Goal: Transaction & Acquisition: Purchase product/service

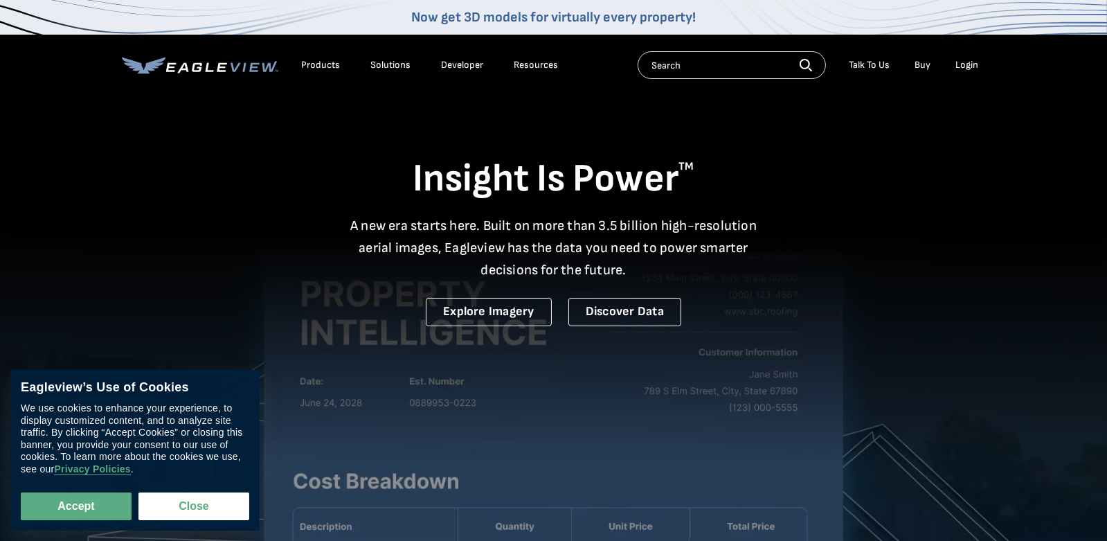
click at [971, 67] on div "Login" at bounding box center [967, 65] width 23 height 12
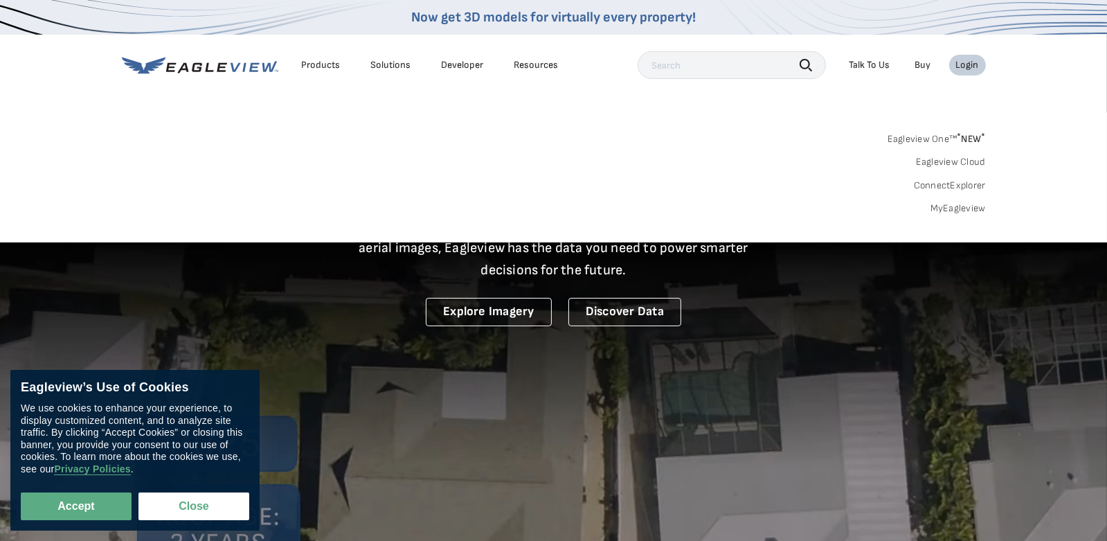
click at [963, 206] on link "MyEagleview" at bounding box center [958, 208] width 55 height 12
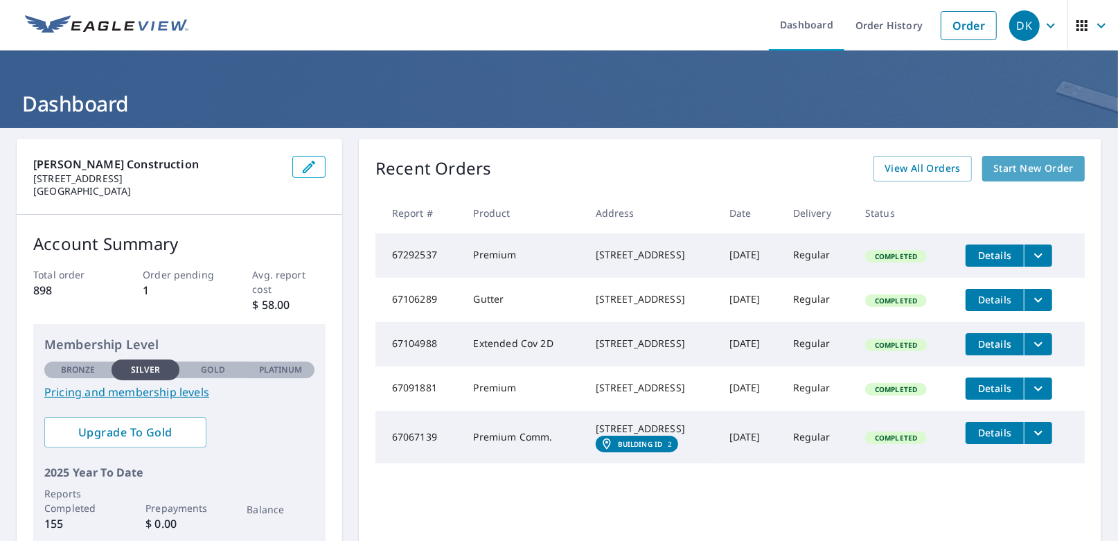
click at [1033, 172] on span "Start New Order" at bounding box center [1033, 168] width 80 height 17
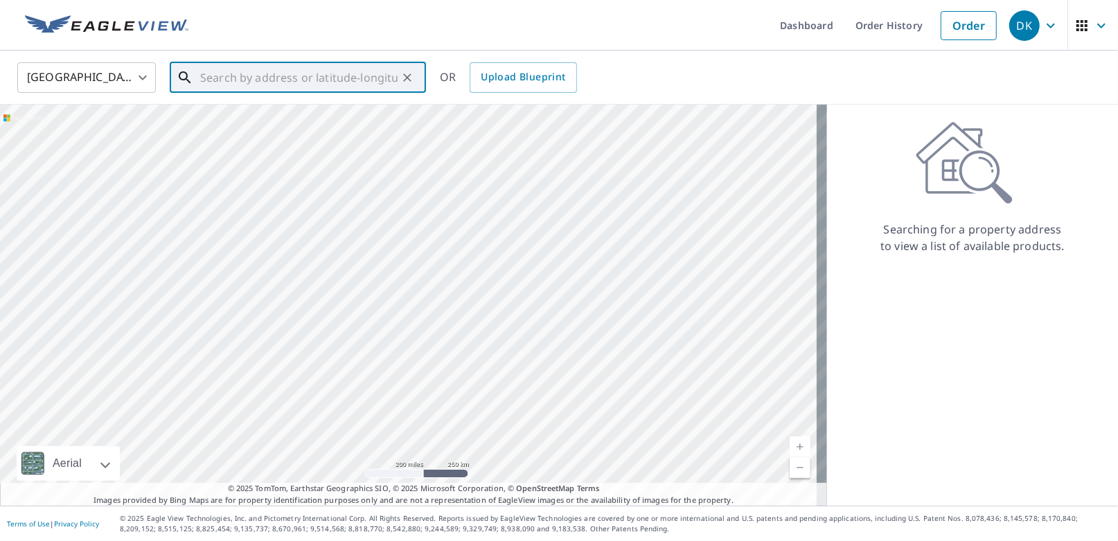
click at [231, 85] on input "text" at bounding box center [298, 77] width 197 height 39
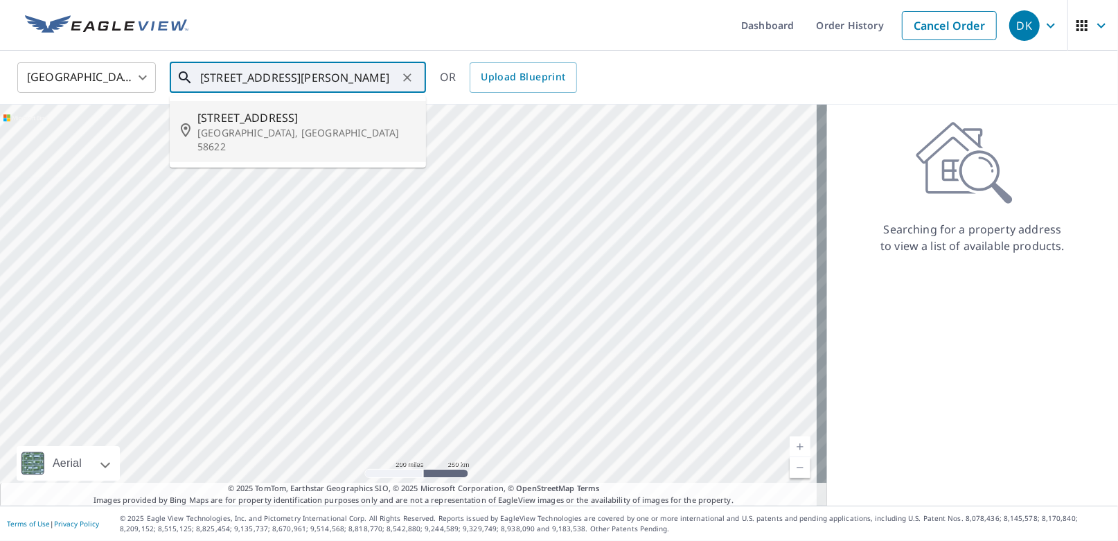
click at [284, 120] on span "3410 125th Ave SW" at bounding box center [305, 117] width 217 height 17
type input "3410 125th Ave SW Belfield, ND 58622"
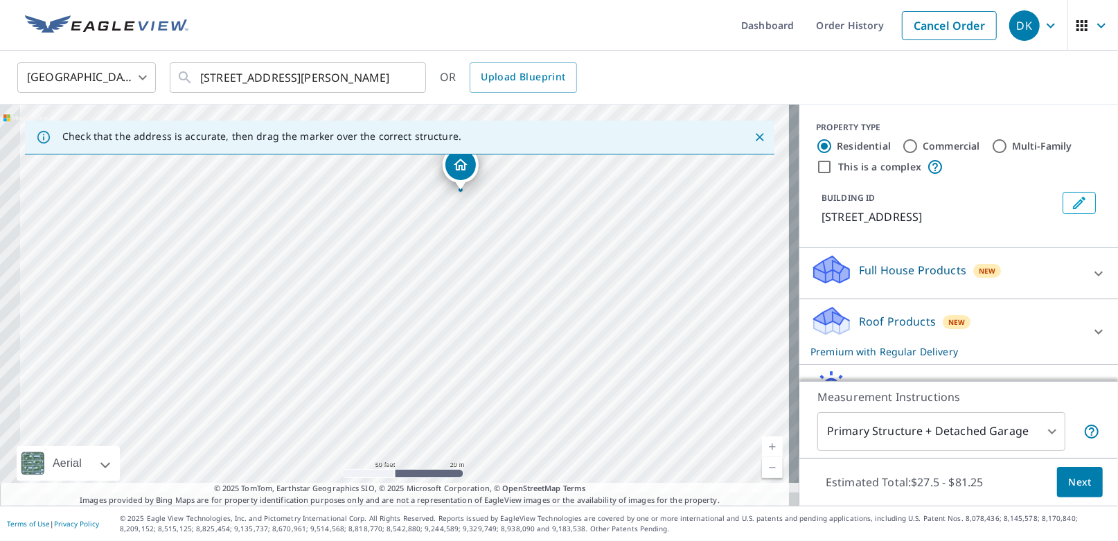
drag, startPoint x: 334, startPoint y: 386, endPoint x: 425, endPoint y: 297, distance: 126.8
click at [425, 298] on div "3410 125th Ave SW Belfield, ND 58622" at bounding box center [399, 305] width 799 height 401
click at [399, 77] on button "Clear" at bounding box center [407, 77] width 19 height 19
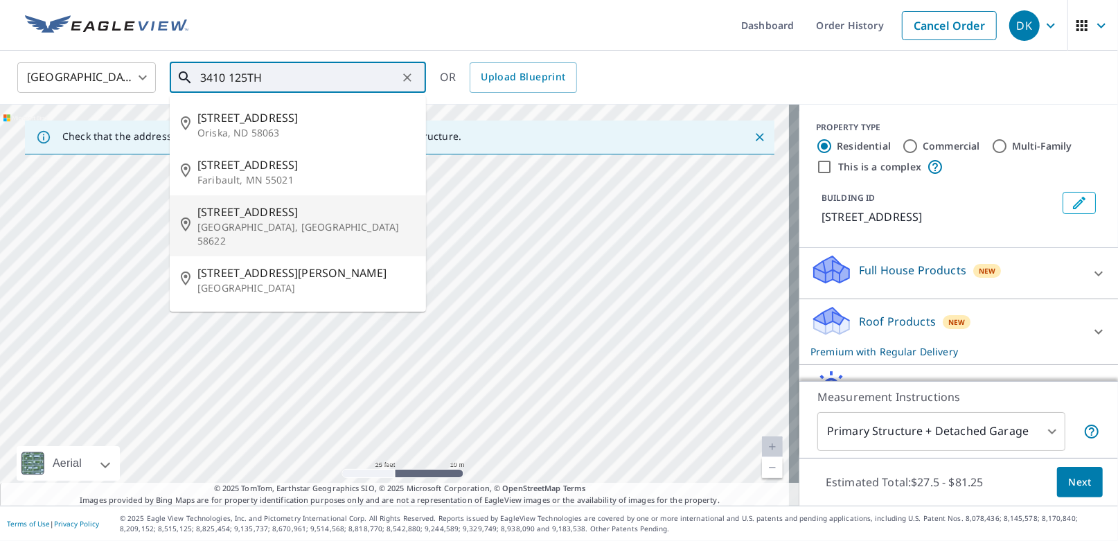
click at [220, 211] on span "3410 125th Ave SW" at bounding box center [305, 212] width 217 height 17
type input "3410 125th Ave SW Belfield, ND 58622"
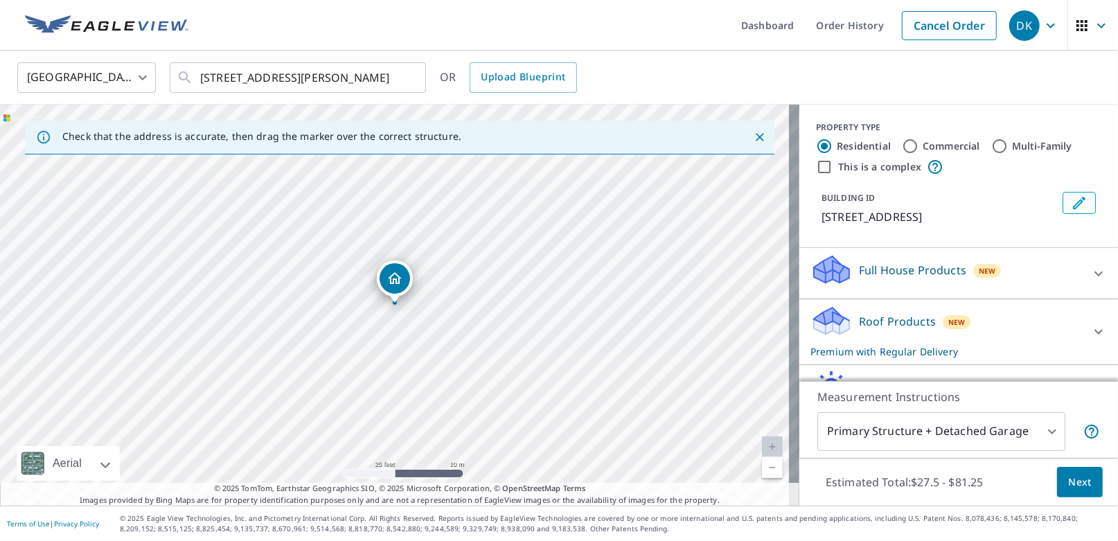
click at [1068, 485] on span "Next" at bounding box center [1080, 482] width 24 height 17
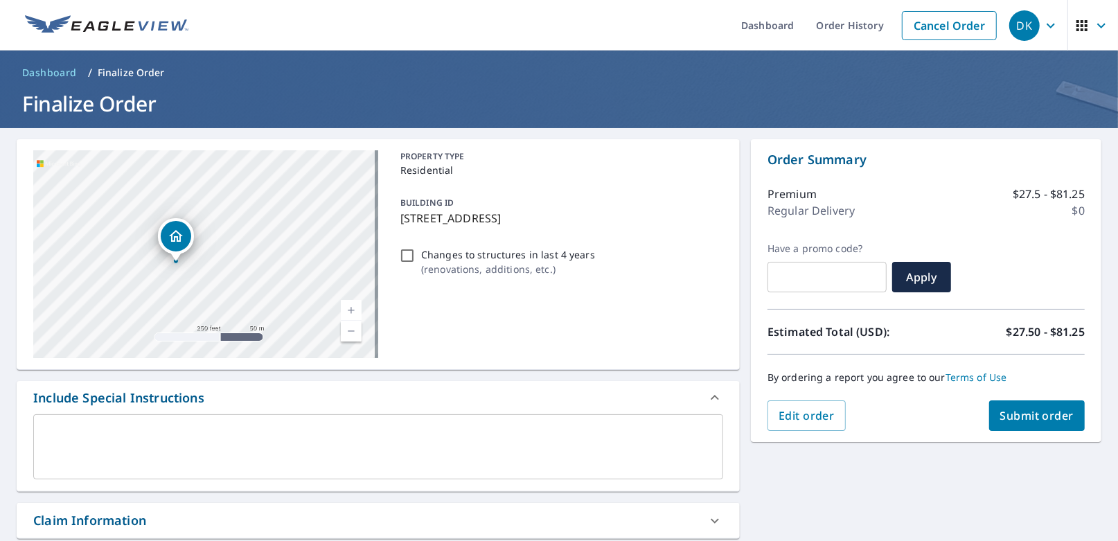
drag, startPoint x: 179, startPoint y: 187, endPoint x: 181, endPoint y: 228, distance: 40.9
click at [181, 230] on icon "Dropped pin, building 1, Residential property, 3410 125th Ave SW Belfield, ND 5…" at bounding box center [176, 236] width 14 height 12
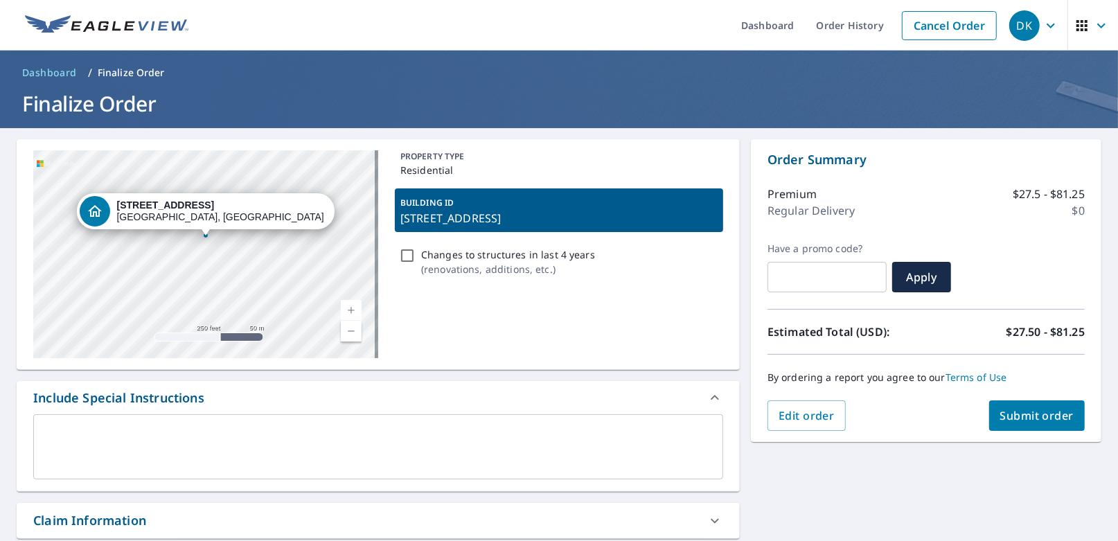
click at [182, 212] on div "3410 125th Ave SW Belfield, ND 58622" at bounding box center [221, 211] width 208 height 24
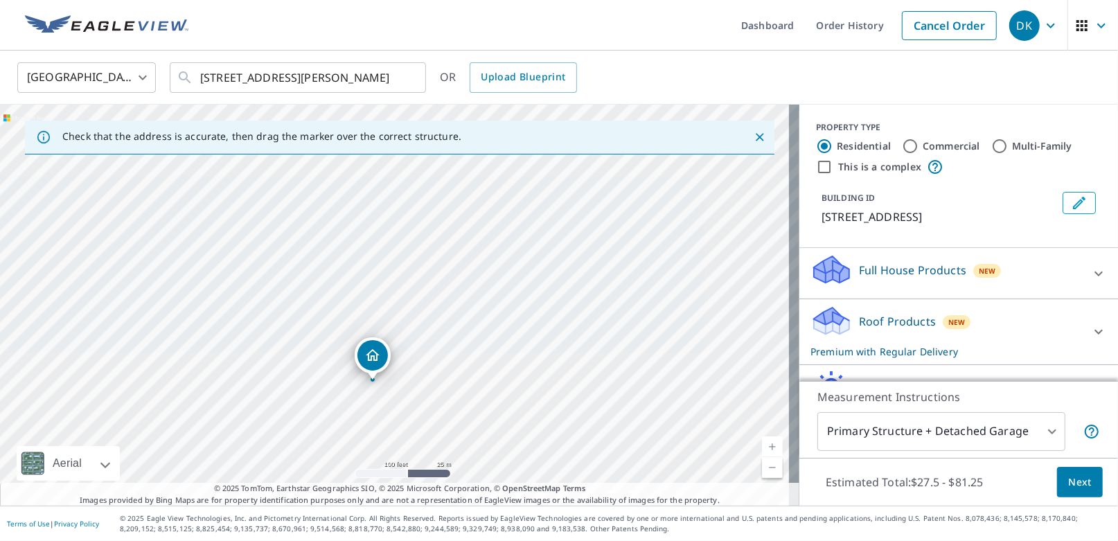
drag, startPoint x: 415, startPoint y: 262, endPoint x: 371, endPoint y: 356, distance: 103.2
click at [1068, 489] on span "Next" at bounding box center [1080, 482] width 24 height 17
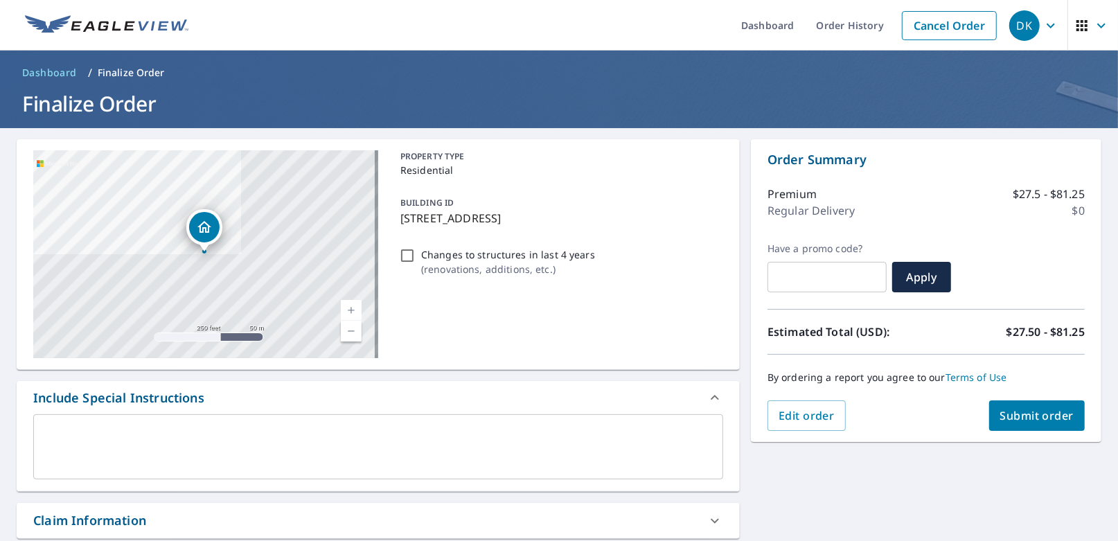
click at [1012, 420] on span "Submit order" at bounding box center [1037, 415] width 74 height 15
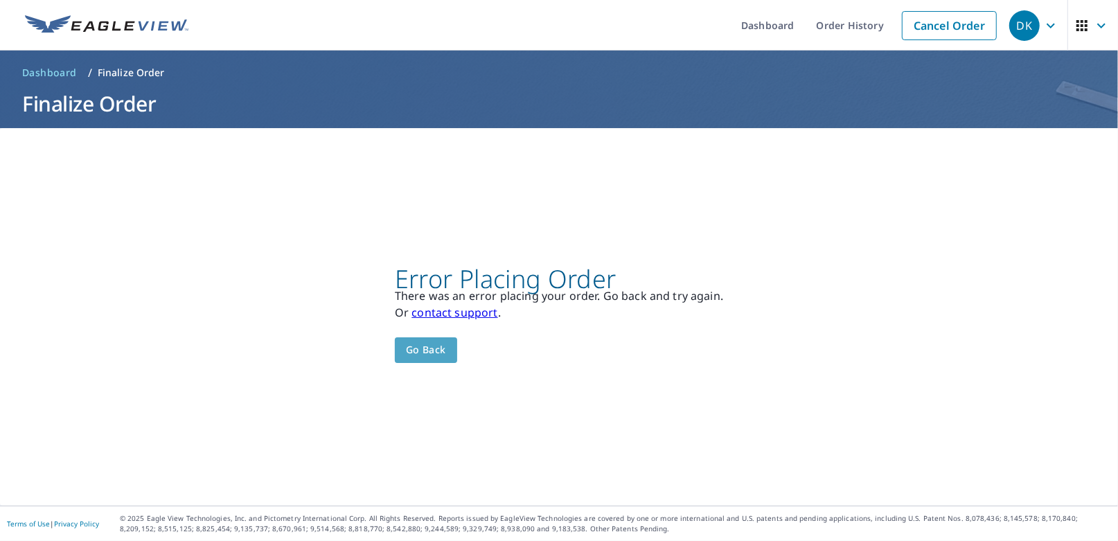
click at [430, 347] on span "Go back" at bounding box center [426, 349] width 40 height 17
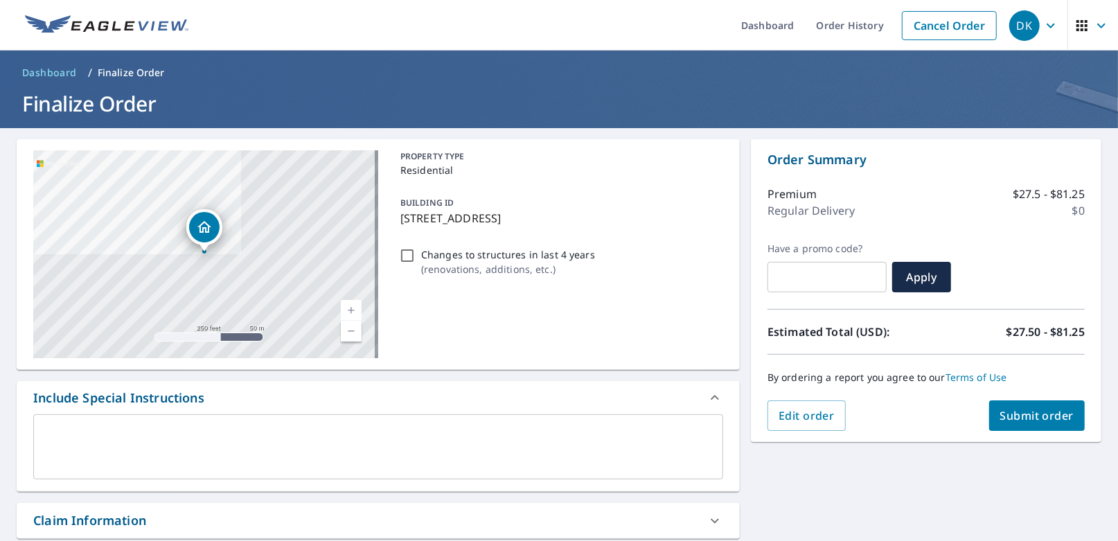
click at [1041, 413] on span "Submit order" at bounding box center [1037, 415] width 74 height 15
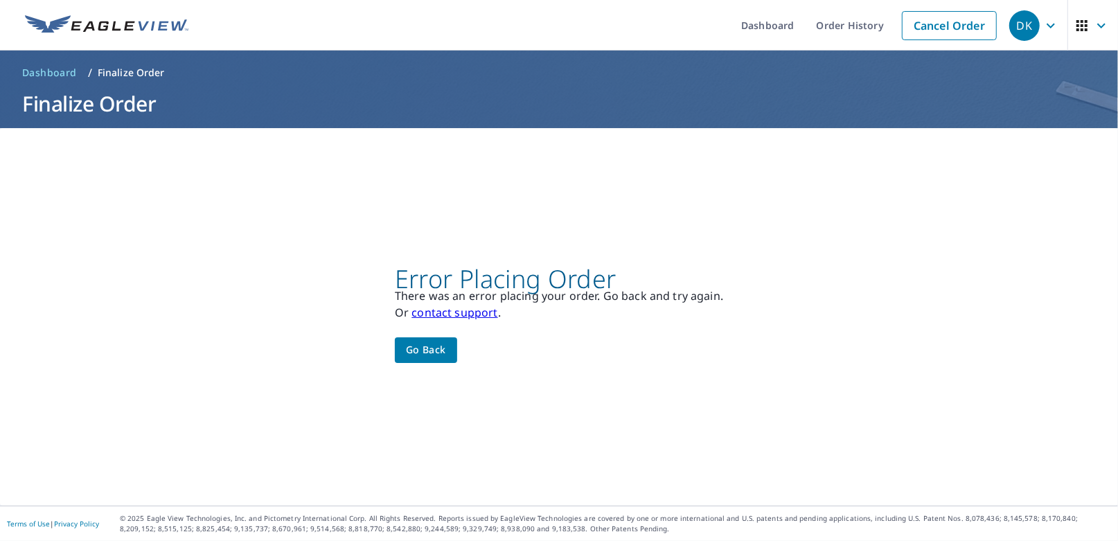
click at [434, 344] on span "Go back" at bounding box center [426, 349] width 40 height 17
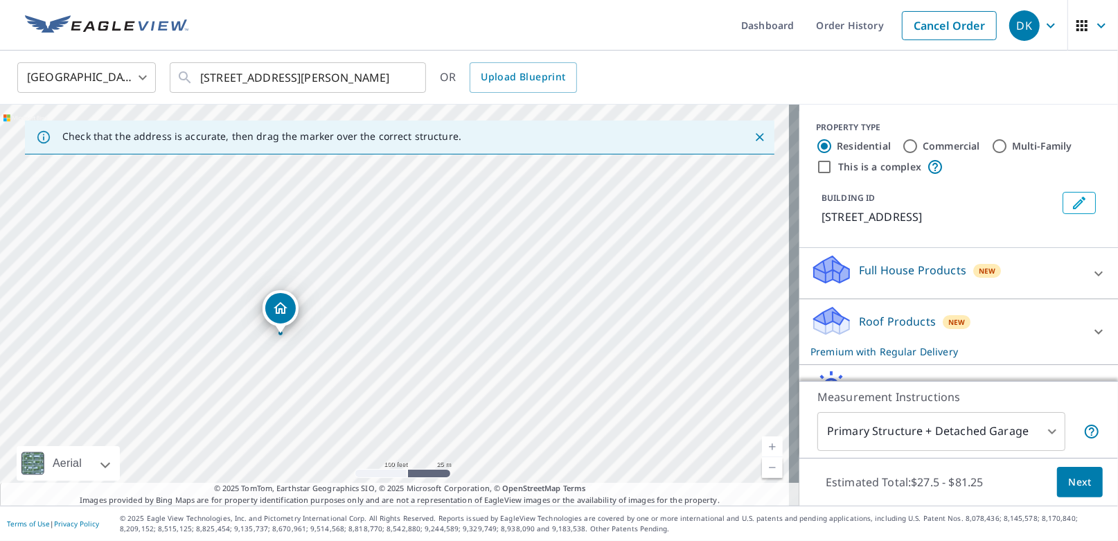
scroll to position [69, 0]
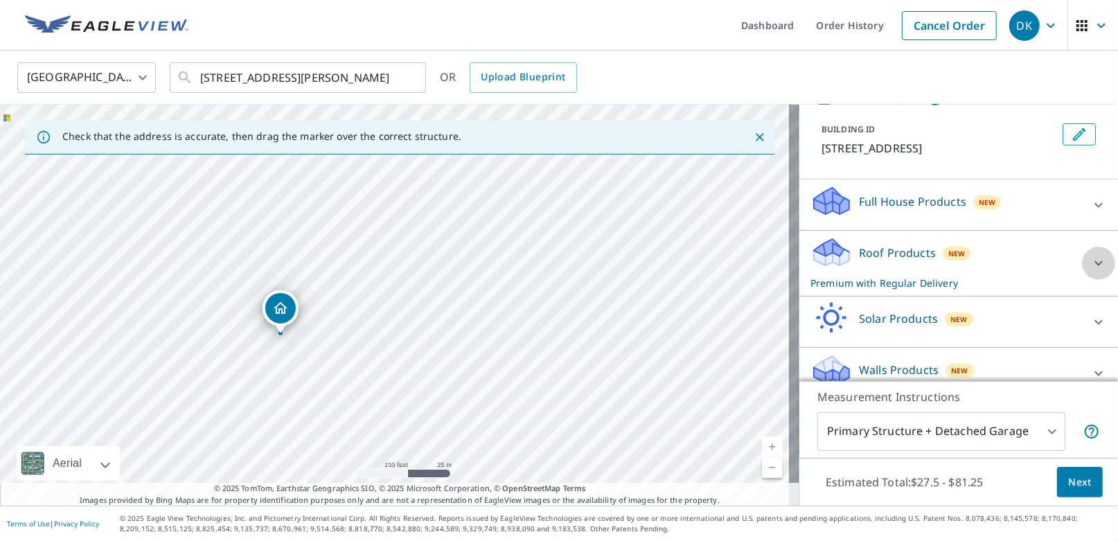
click at [1090, 259] on icon at bounding box center [1098, 263] width 17 height 17
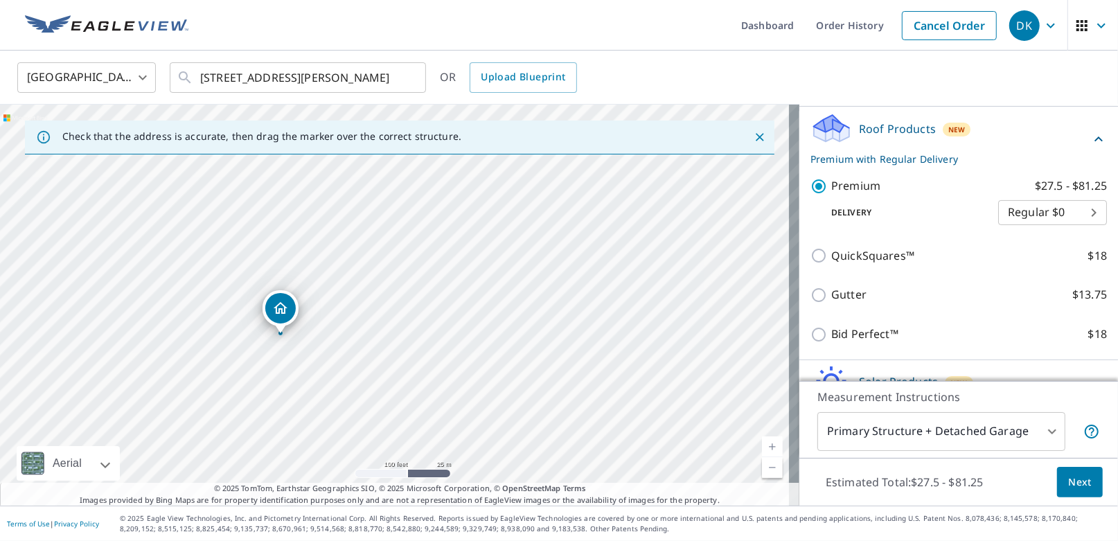
scroll to position [208, 0]
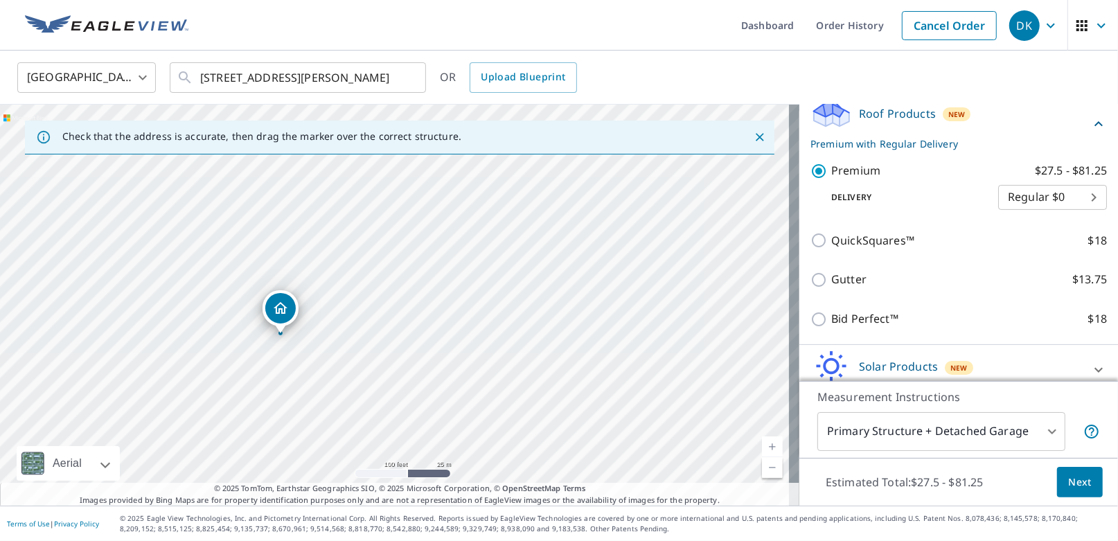
click at [1069, 483] on span "Next" at bounding box center [1080, 482] width 24 height 17
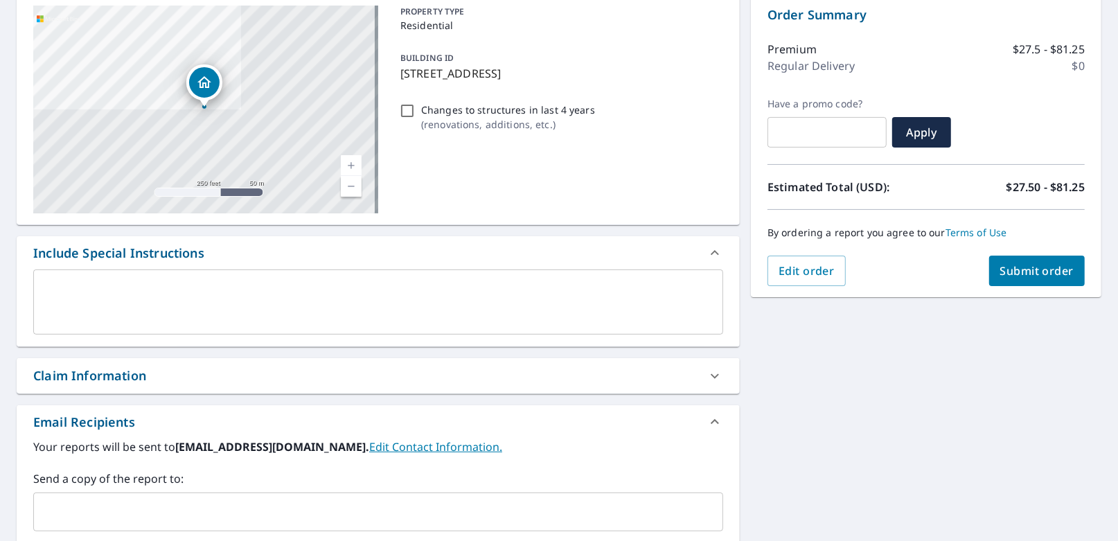
scroll to position [138, 0]
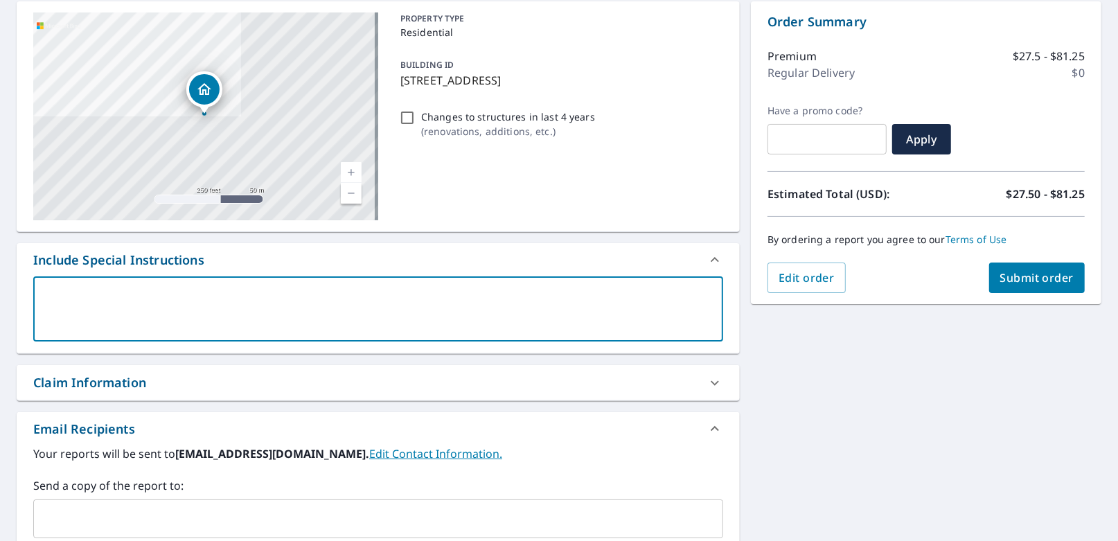
click at [187, 304] on textarea at bounding box center [378, 308] width 670 height 39
type textarea "R"
type textarea "x"
type textarea "RE"
type textarea "x"
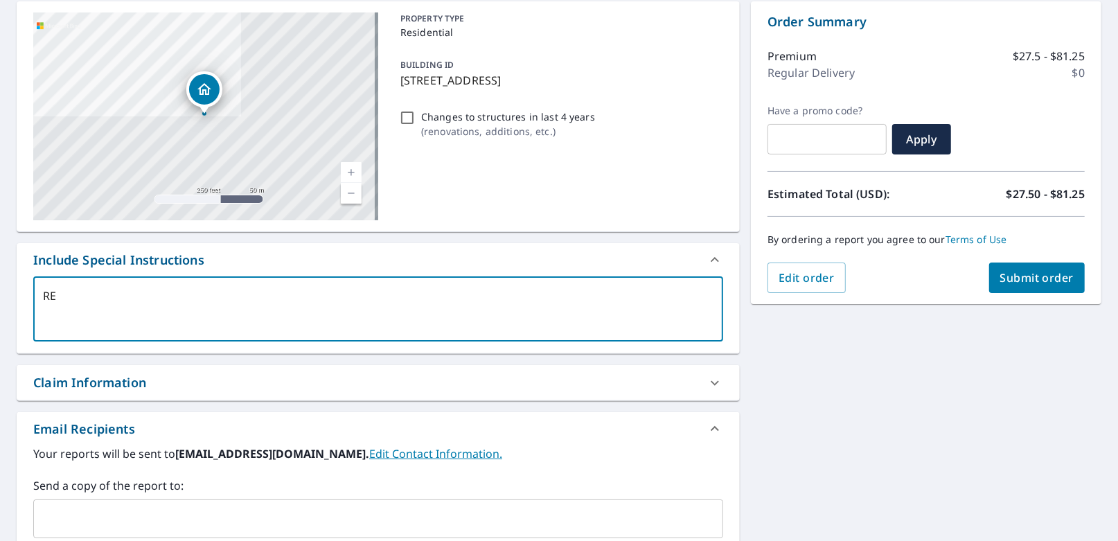
type textarea "REP"
type textarea "x"
type textarea "REPO"
type textarea "x"
type textarea "REP"
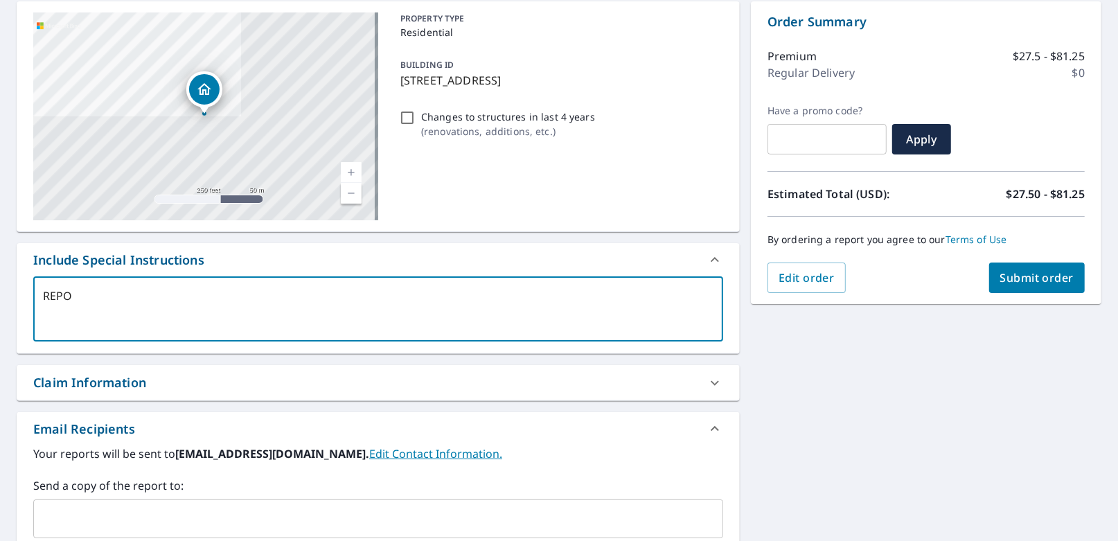
type textarea "x"
type textarea "RE"
type textarea "x"
type textarea "R"
type textarea "x"
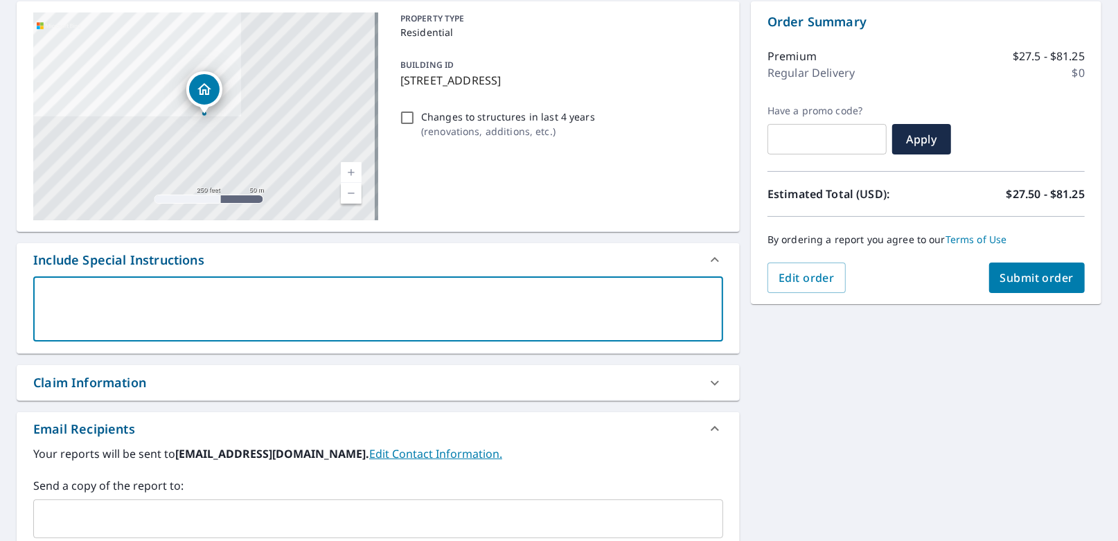
type textarea "R"
type textarea "x"
type textarea "RU"
type textarea "x"
type textarea "RUN"
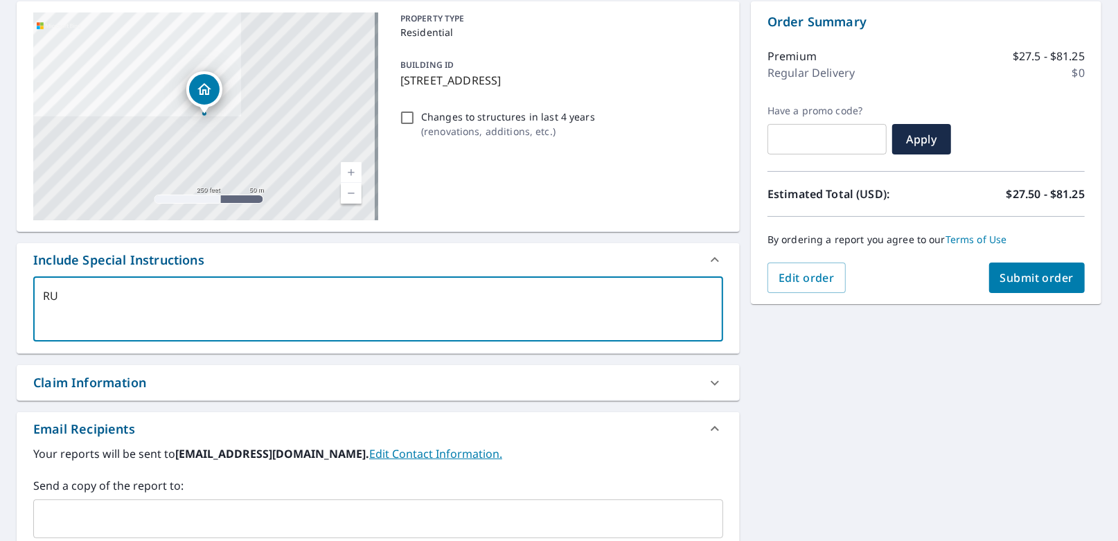
type textarea "x"
type textarea "RUN"
type textarea "x"
type textarea "RUN R"
type textarea "x"
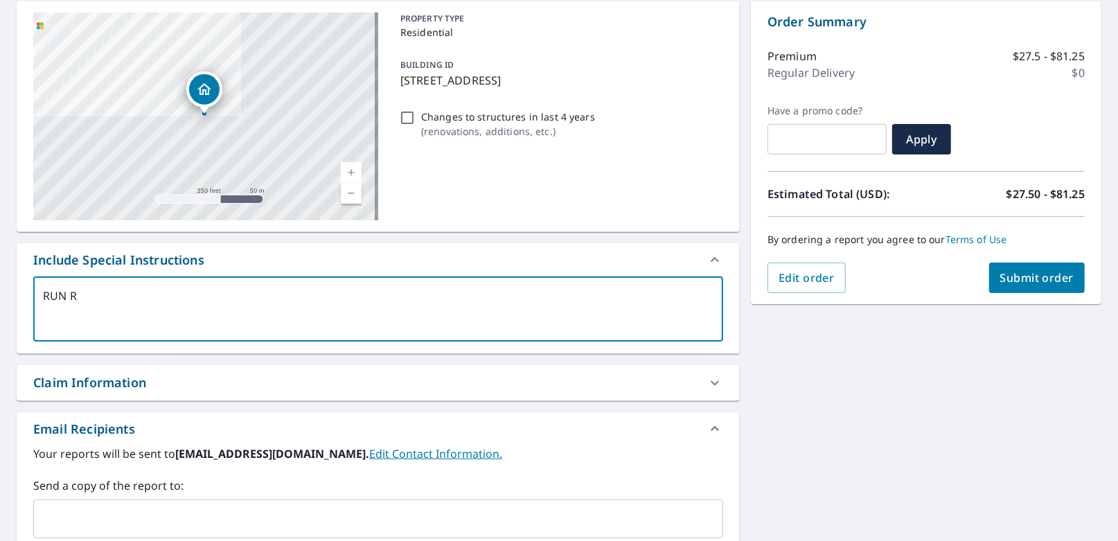
type textarea "RUN RE"
type textarea "x"
type textarea "RUN REP"
type textarea "x"
type textarea "RUN REPO"
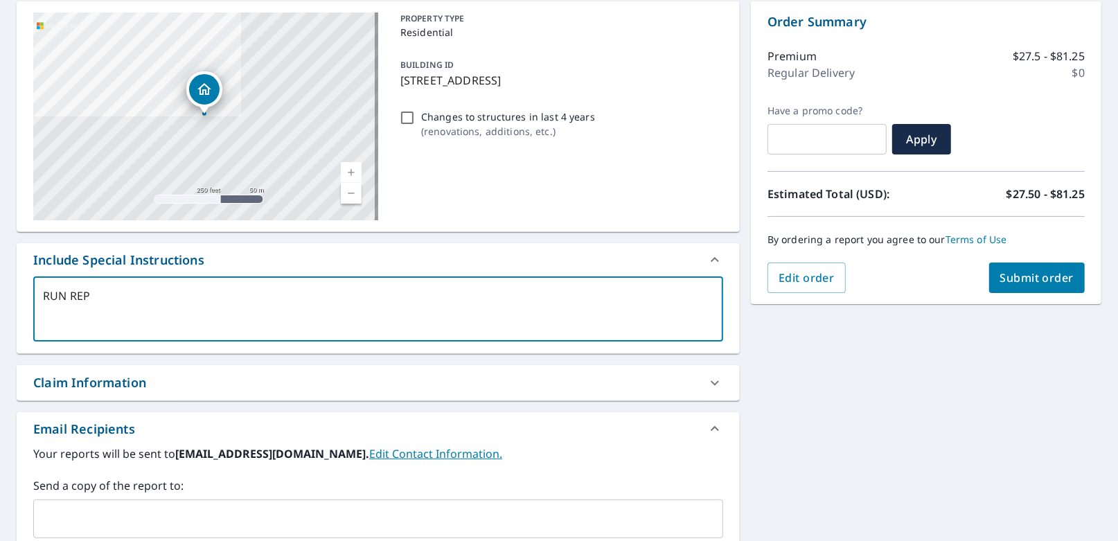
type textarea "x"
type textarea "RUN REPOR"
type textarea "x"
type textarea "RUN REPORT"
type textarea "x"
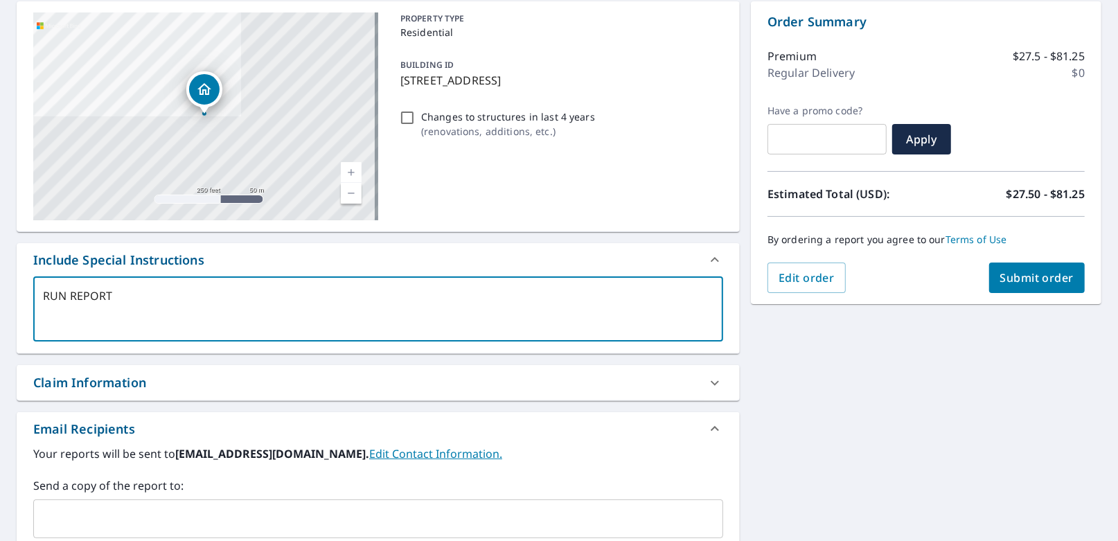
type textarea "RUN REPORT"
type textarea "x"
type textarea "RUN REPORT O"
type textarea "x"
type textarea "RUN REPORT ON"
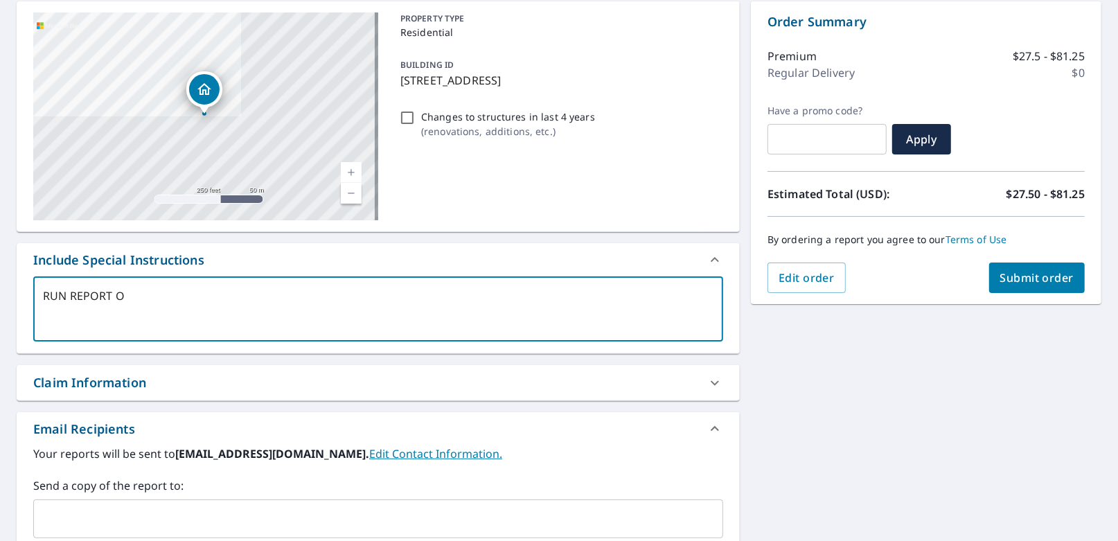
type textarea "x"
type textarea "RUN REPORT ON"
type textarea "x"
type textarea "RUN REPORT ON H"
type textarea "x"
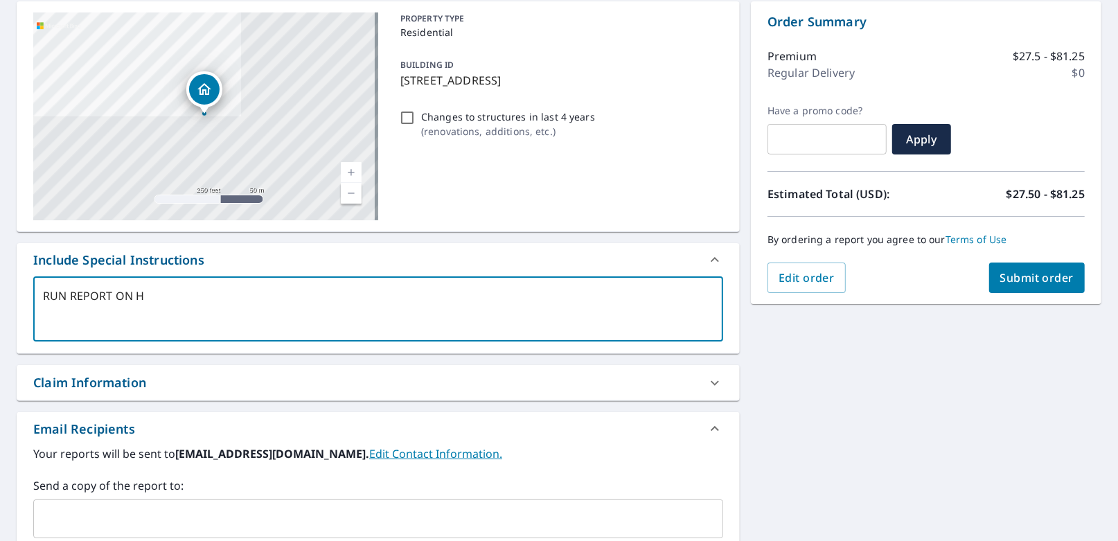
type textarea "RUN REPORT ON HO"
type textarea "x"
type textarea "RUN REPORT ON HOU"
type textarea "x"
type textarea "RUN REPORT ON HOUS"
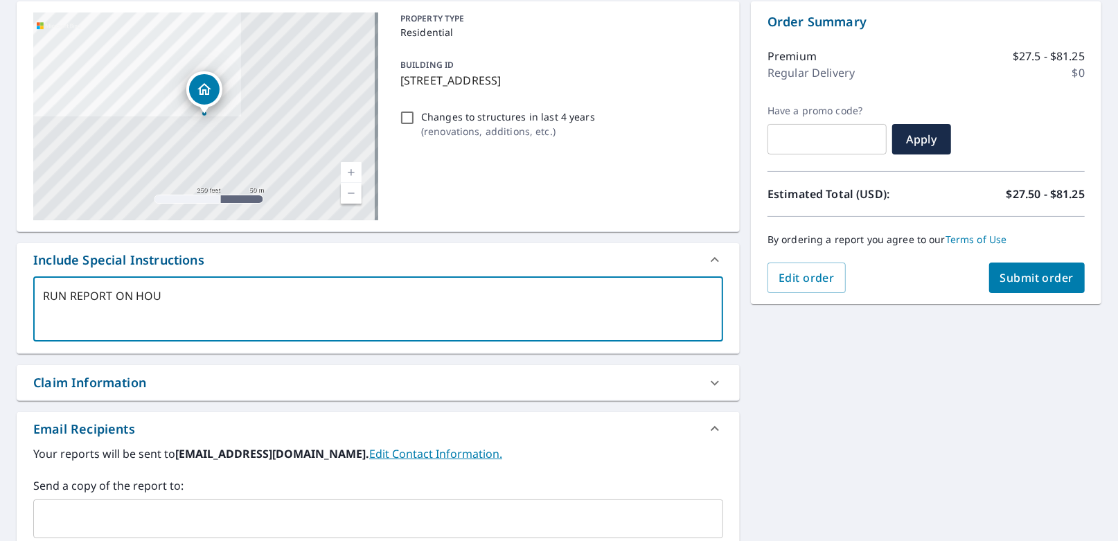
type textarea "x"
type textarea "RUN REPORT ON HOUSE"
type textarea "x"
type textarea "RUN REPORT ON HOUSE"
type textarea "x"
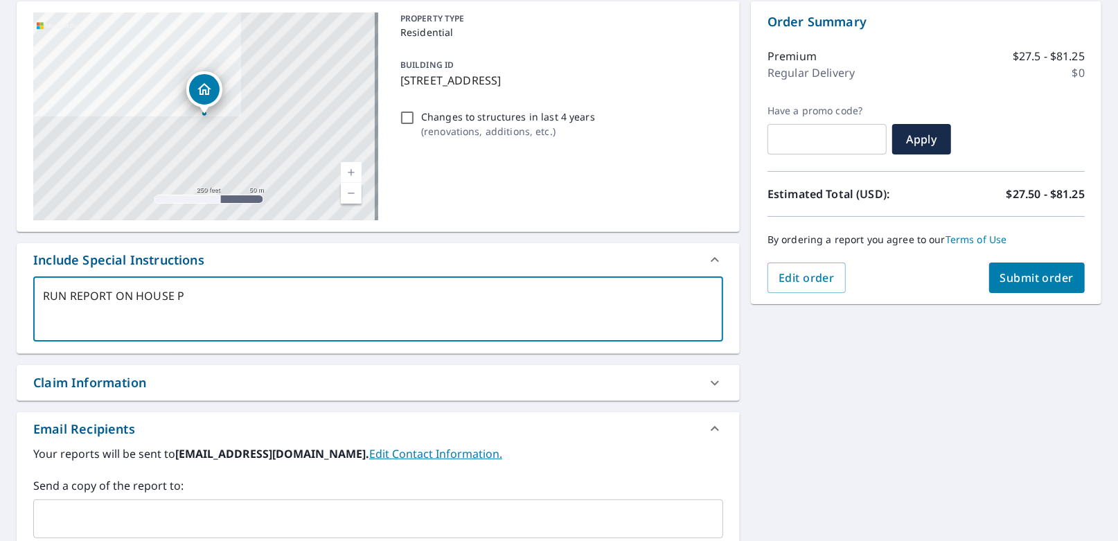
type textarea "RUN REPORT ON HOUSE PO"
type textarea "x"
type textarea "RUN REPORT ON HOUSE PON"
type textarea "x"
type textarea "RUN REPORT ON HOUSE PONL"
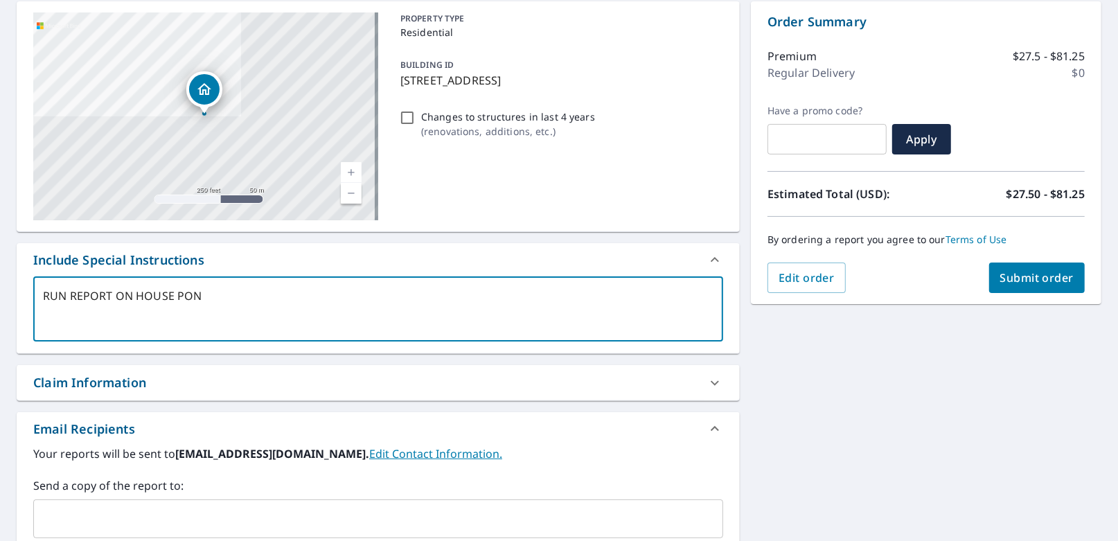
type textarea "x"
type textarea "RUN REPORT ON HOUSE PONLY"
type textarea "x"
type textarea "RUN REPORT ON HOUSE PONL"
type textarea "x"
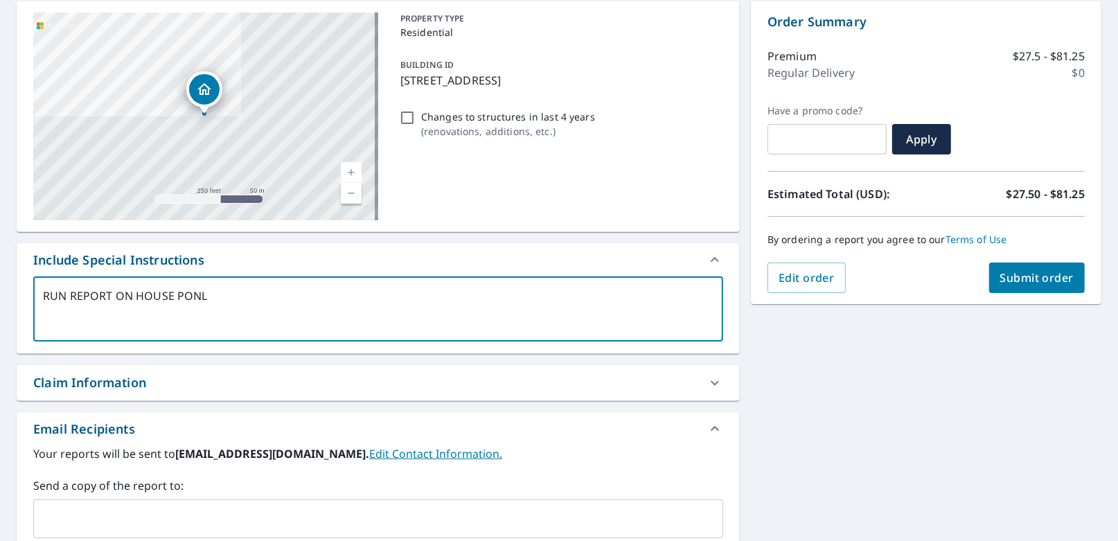
type textarea "RUN REPORT ON HOUSE PON"
type textarea "x"
type textarea "RUN REPORT ON HOUSE PO"
type textarea "x"
type textarea "RUN REPORT ON HOUSE P"
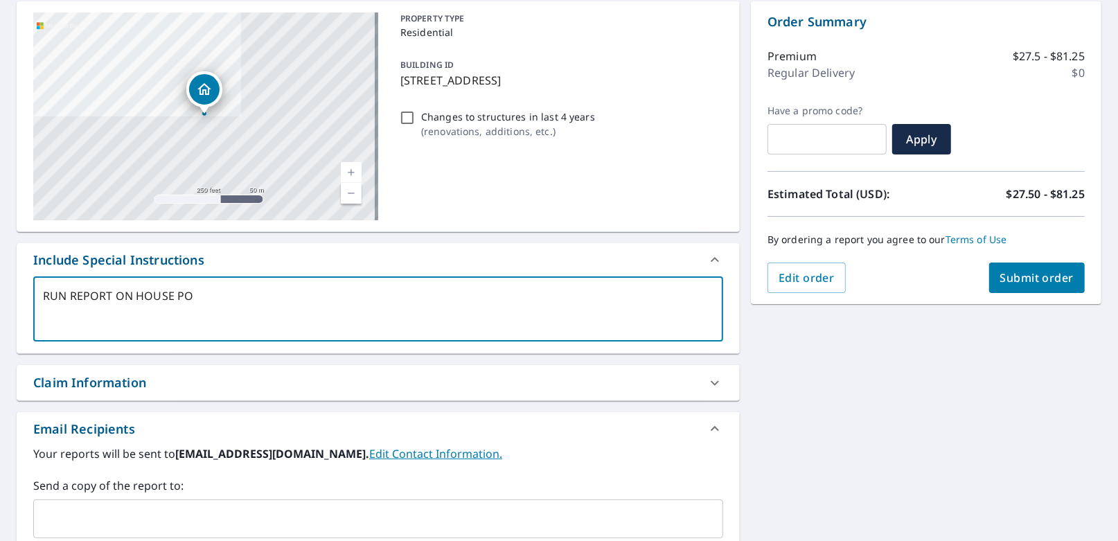
type textarea "x"
type textarea "RUN REPORT ON HOUSE"
type textarea "x"
type textarea "RUN REPORT ON HOUSE O"
type textarea "x"
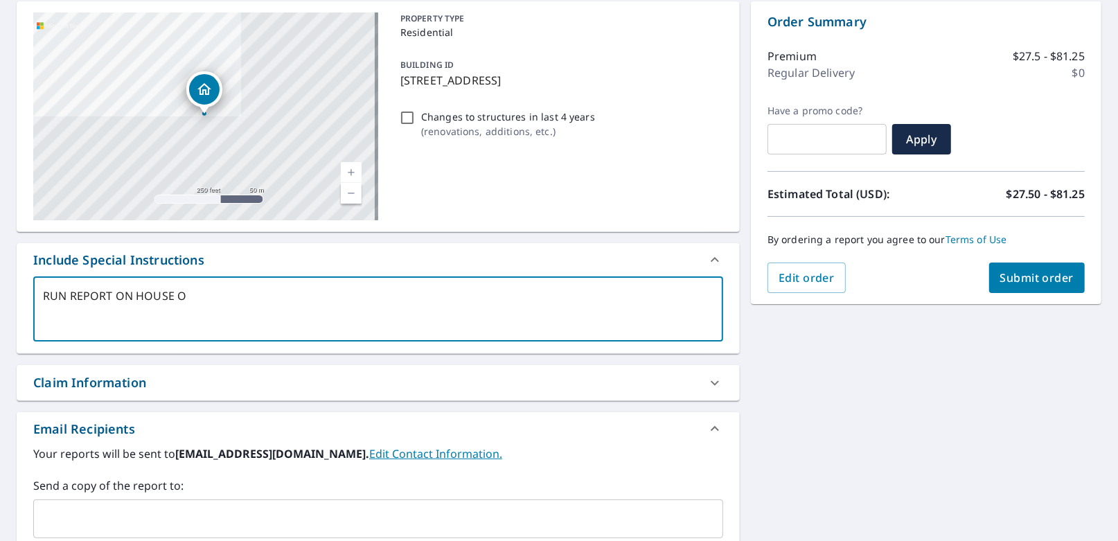
type textarea "RUN REPORT ON HOUSE ON"
type textarea "x"
type textarea "RUN REPORT ON HOUSE ONL"
type textarea "x"
type textarea "RUN REPORT ON HOUSE ONLY"
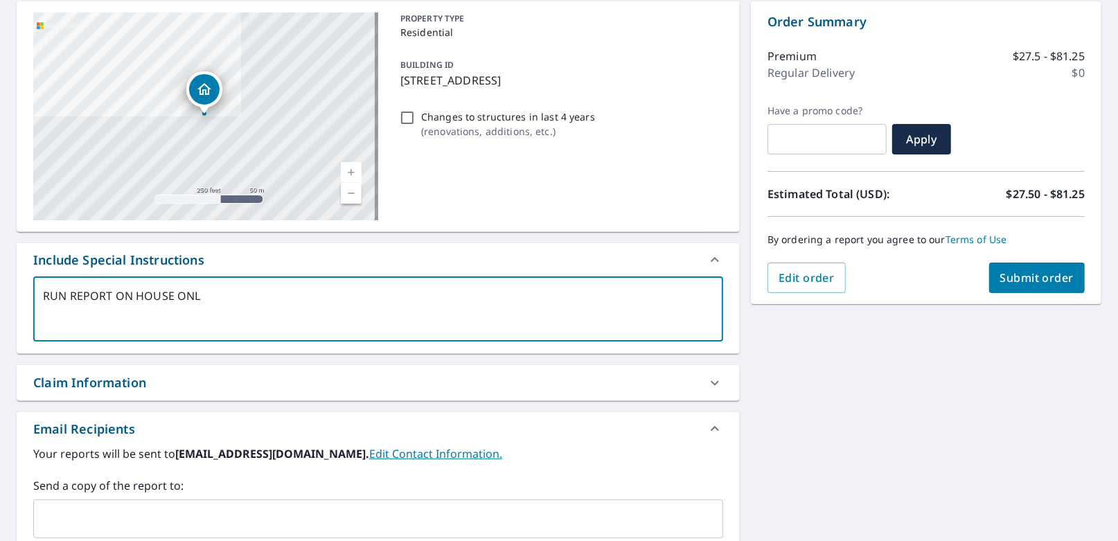
type textarea "x"
type textarea "RUN REPORT ON HOUSE ONLY"
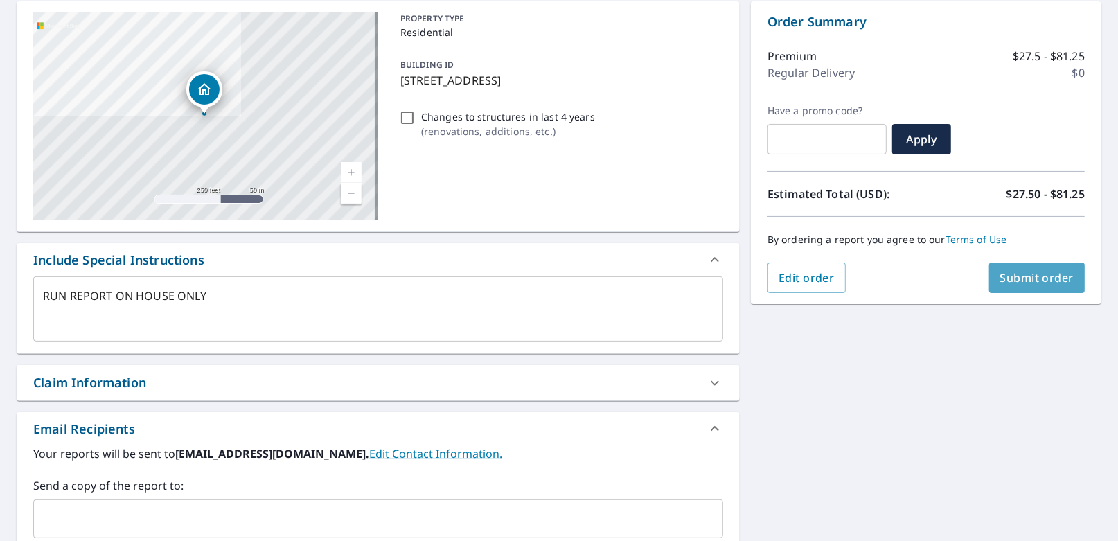
click at [1024, 279] on span "Submit order" at bounding box center [1037, 277] width 74 height 15
type textarea "x"
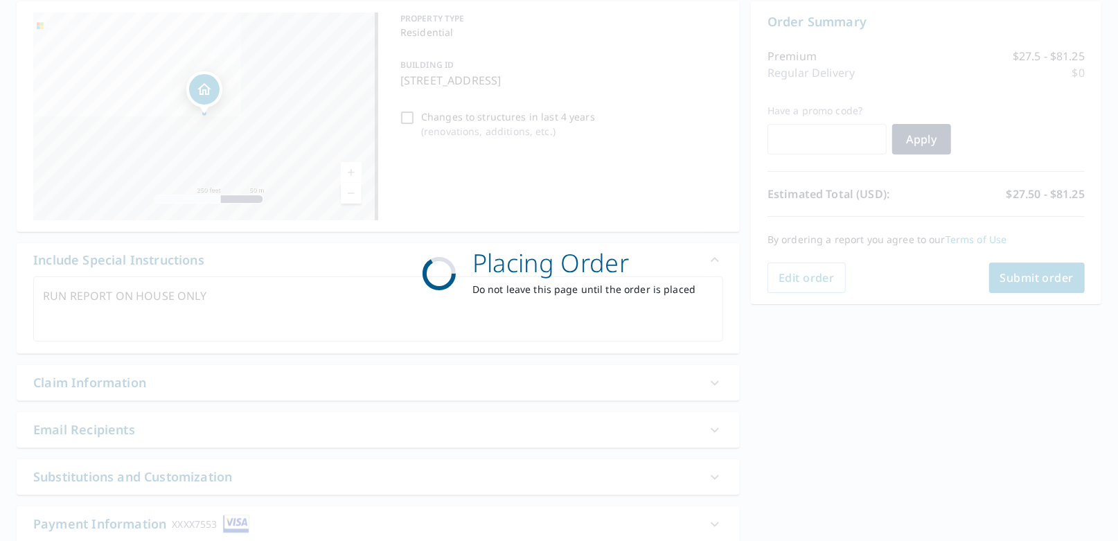
scroll to position [0, 0]
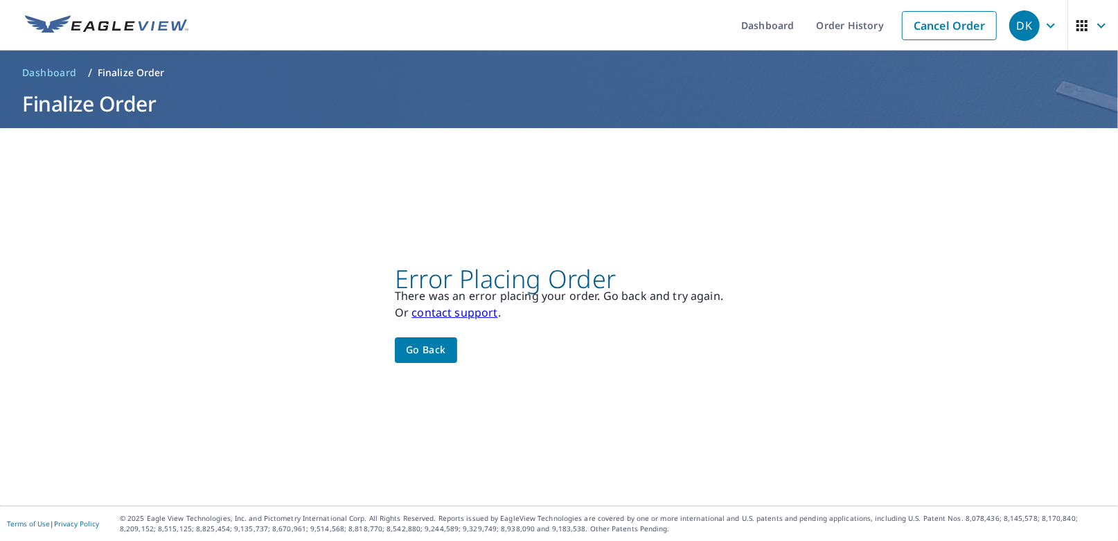
click at [467, 311] on link "contact support" at bounding box center [454, 312] width 86 height 15
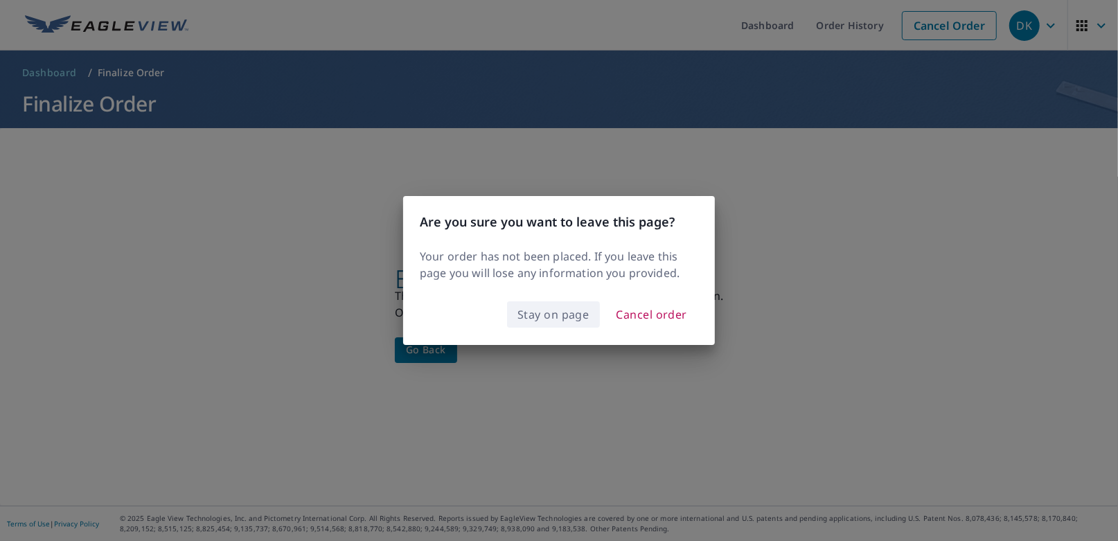
click at [562, 313] on span "Stay on page" at bounding box center [553, 314] width 72 height 19
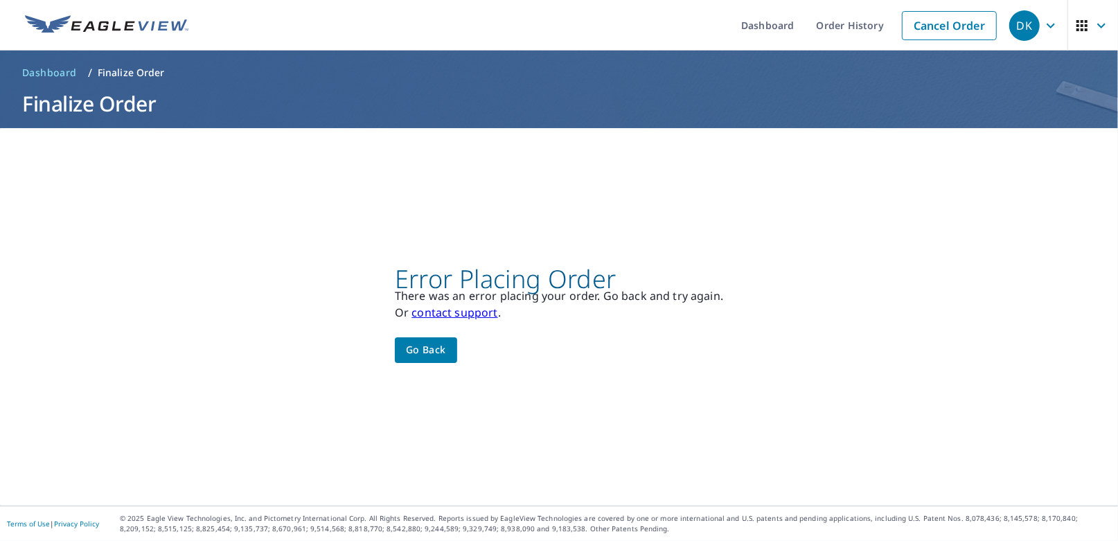
click at [471, 317] on link "contact support" at bounding box center [454, 312] width 86 height 15
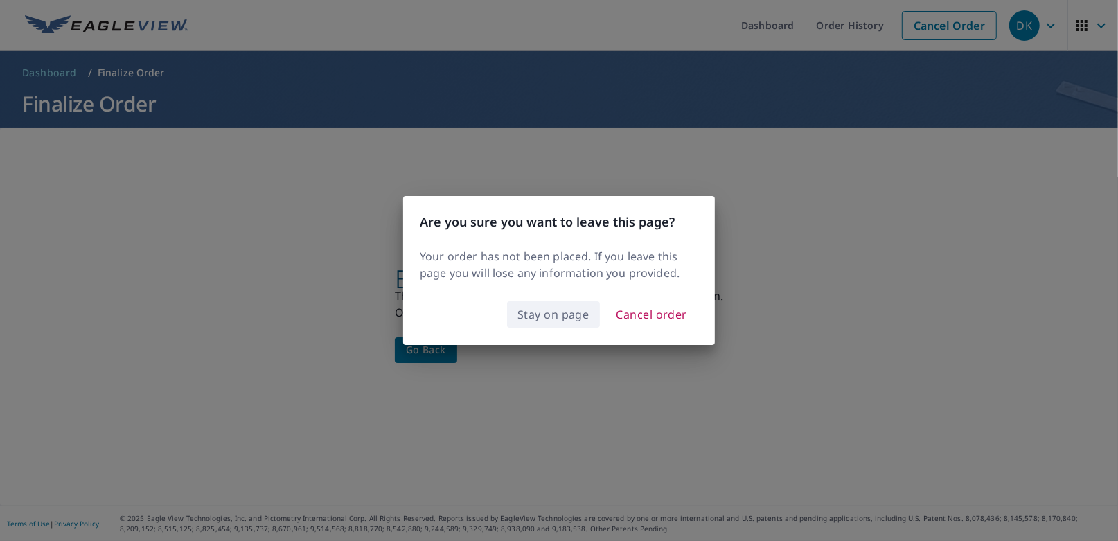
click at [535, 316] on span "Stay on page" at bounding box center [553, 314] width 72 height 19
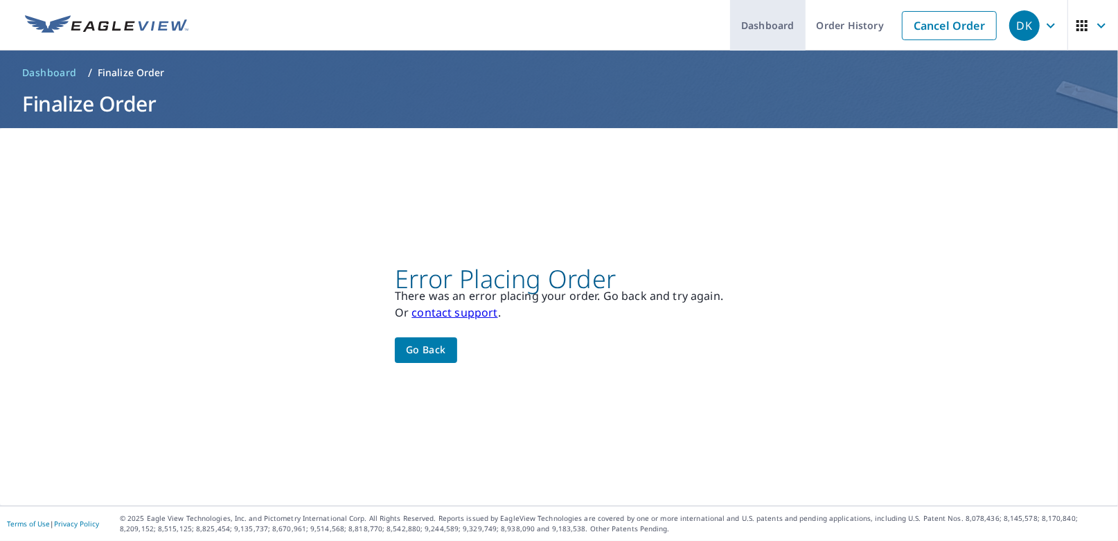
click at [775, 30] on link "Dashboard" at bounding box center [767, 25] width 75 height 51
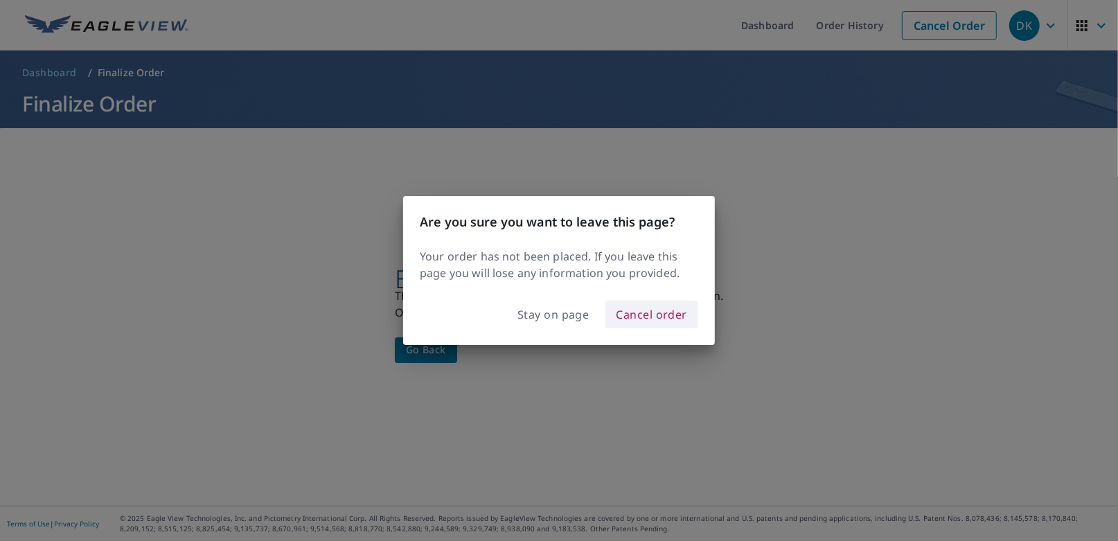
click at [645, 310] on span "Cancel order" at bounding box center [651, 314] width 71 height 19
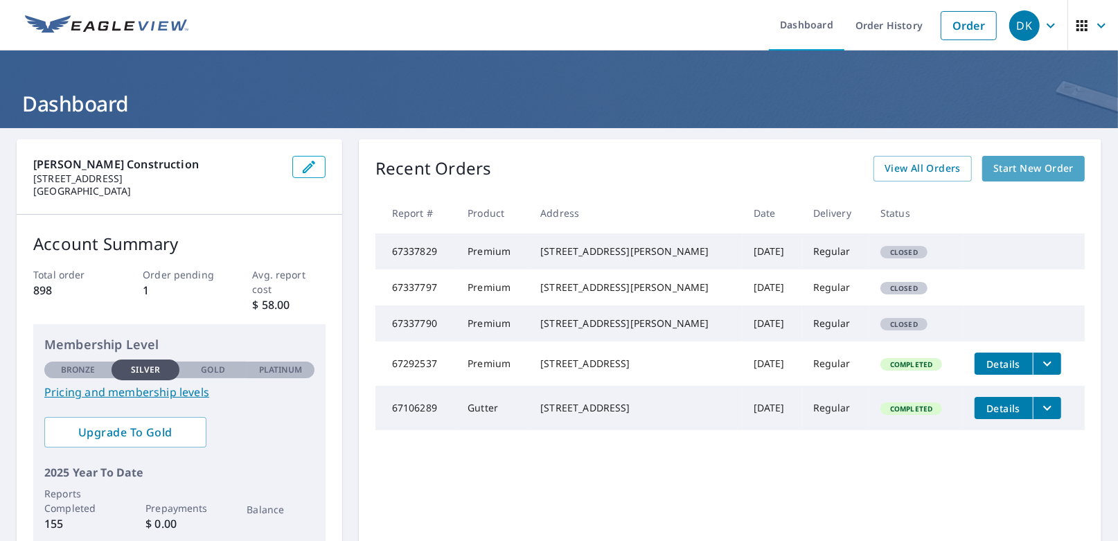
click at [1031, 172] on span "Start New Order" at bounding box center [1033, 168] width 80 height 17
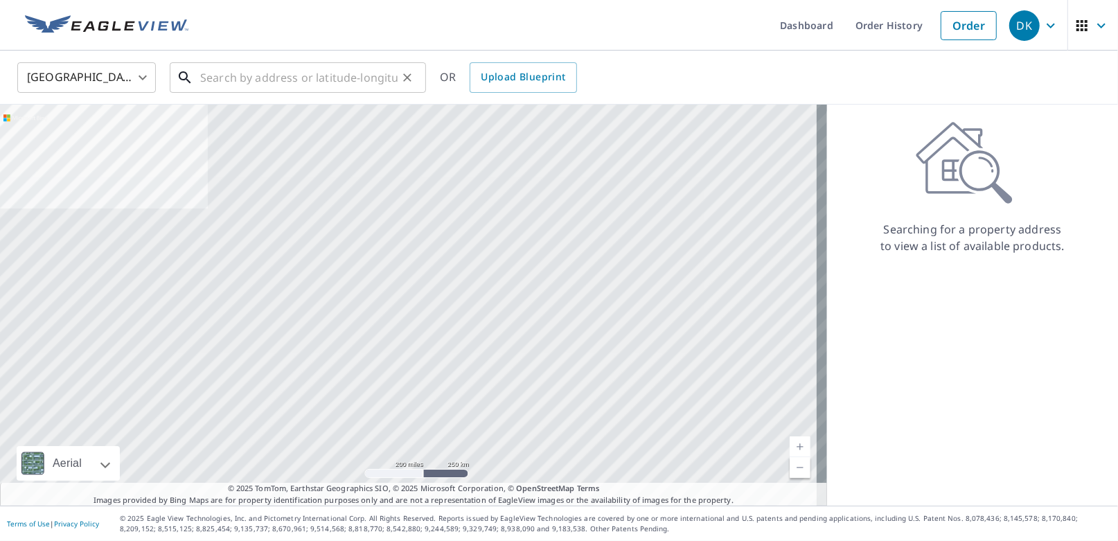
click at [314, 84] on input "text" at bounding box center [298, 77] width 197 height 39
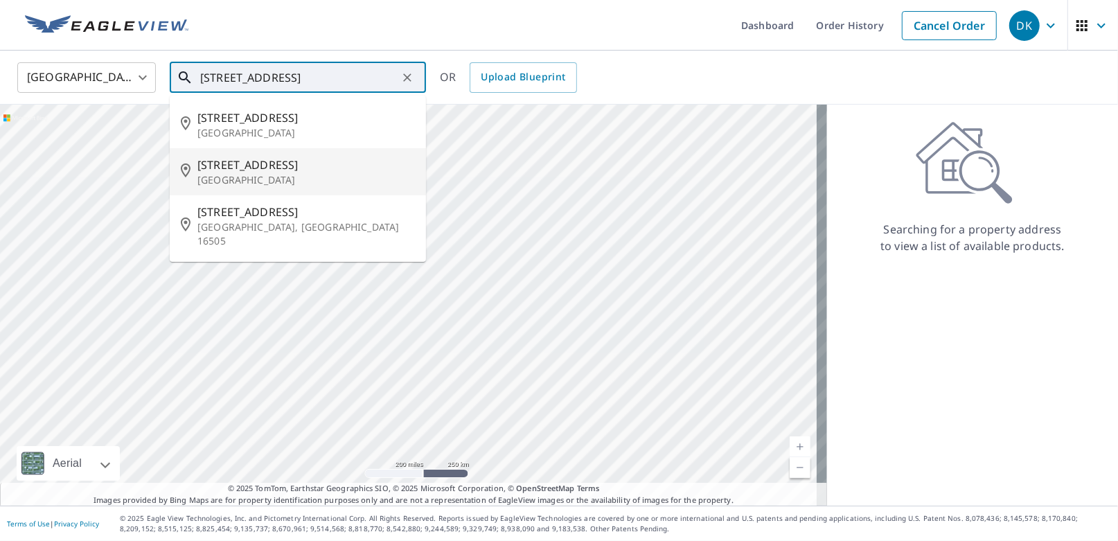
click at [255, 171] on span "2222 8th St E" at bounding box center [305, 165] width 217 height 17
type input "2222 8th St E Dickinson, ND 58601"
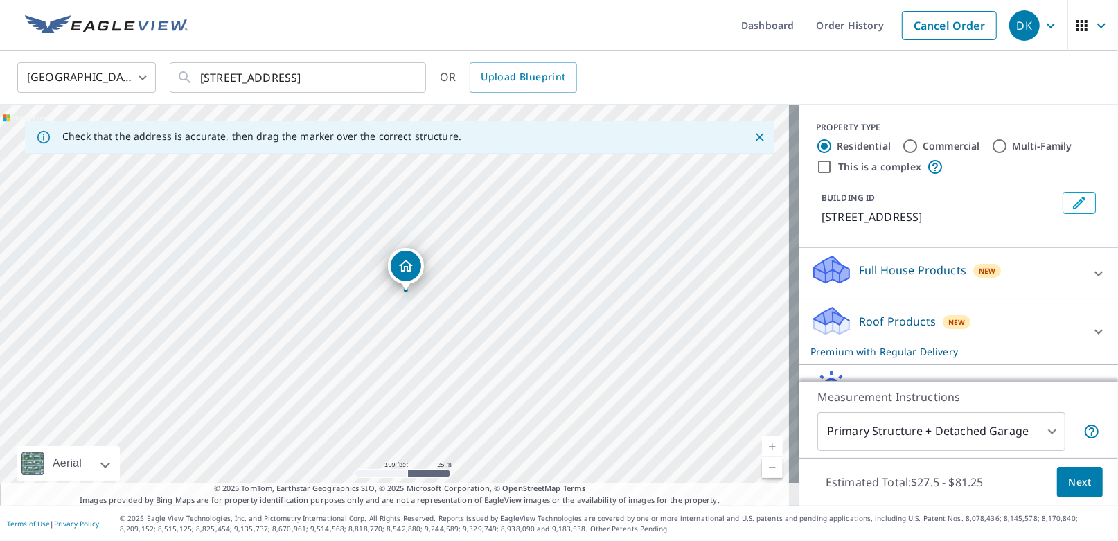
drag, startPoint x: 321, startPoint y: 271, endPoint x: 332, endPoint y: 258, distance: 16.7
click at [332, 258] on div "2222 8th St E Dickinson, ND 58601" at bounding box center [399, 305] width 799 height 401
drag, startPoint x: 403, startPoint y: 274, endPoint x: 422, endPoint y: 233, distance: 45.2
click at [1071, 482] on span "Next" at bounding box center [1080, 482] width 24 height 17
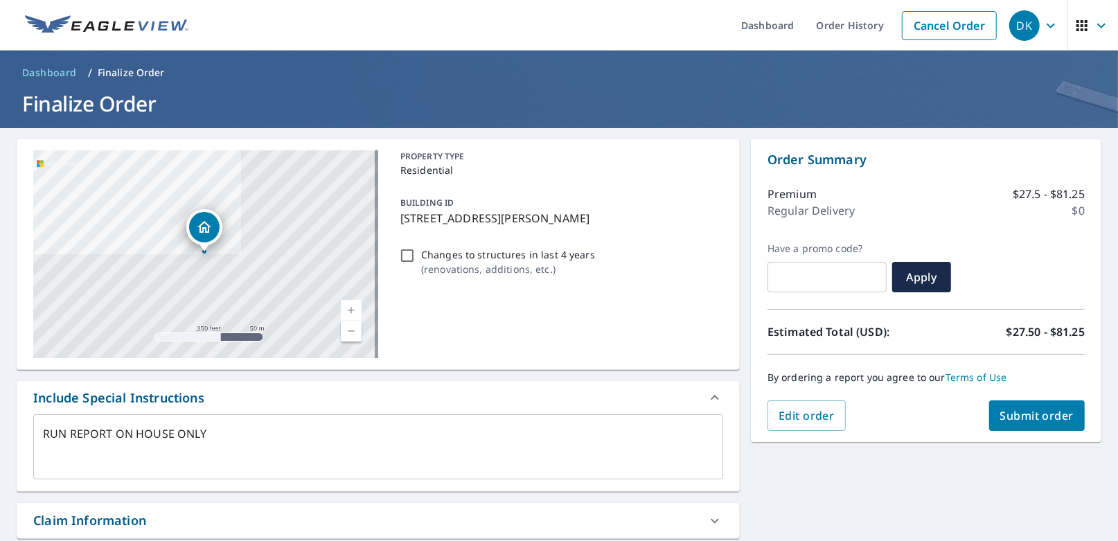
type textarea "x"
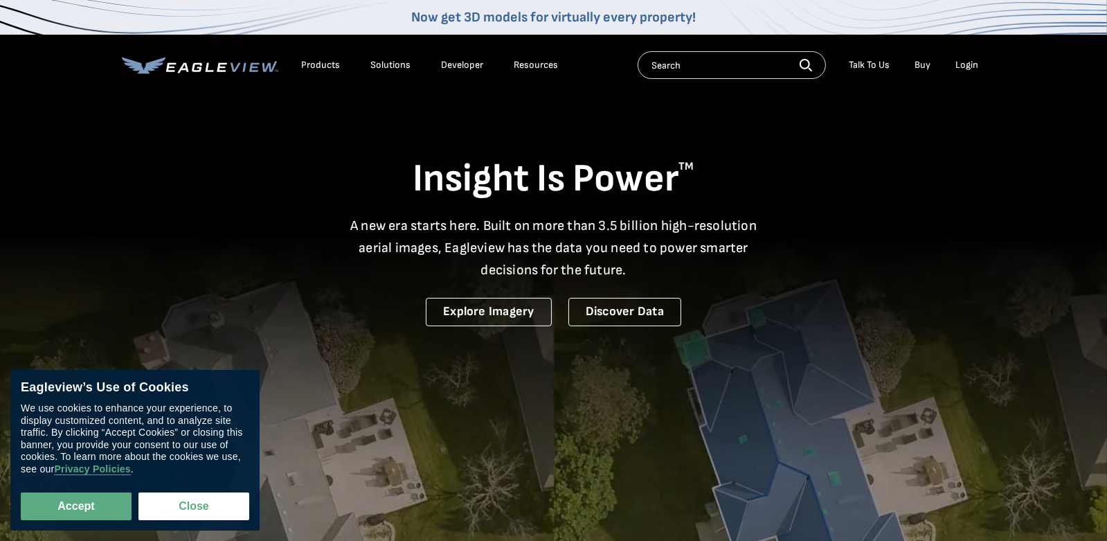
click at [972, 63] on div "Login" at bounding box center [967, 65] width 23 height 12
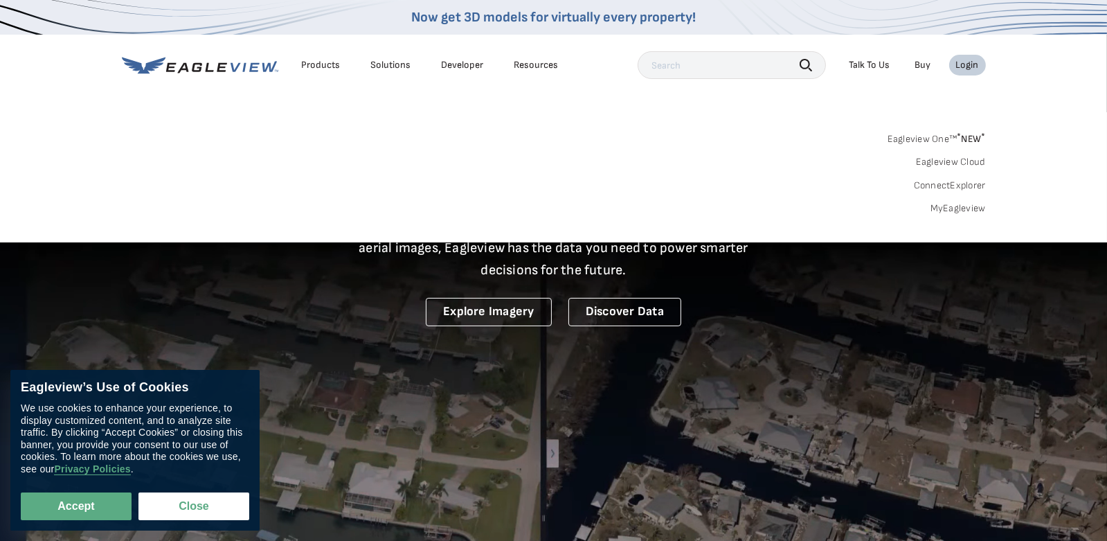
click at [965, 206] on link "MyEagleview" at bounding box center [958, 208] width 55 height 12
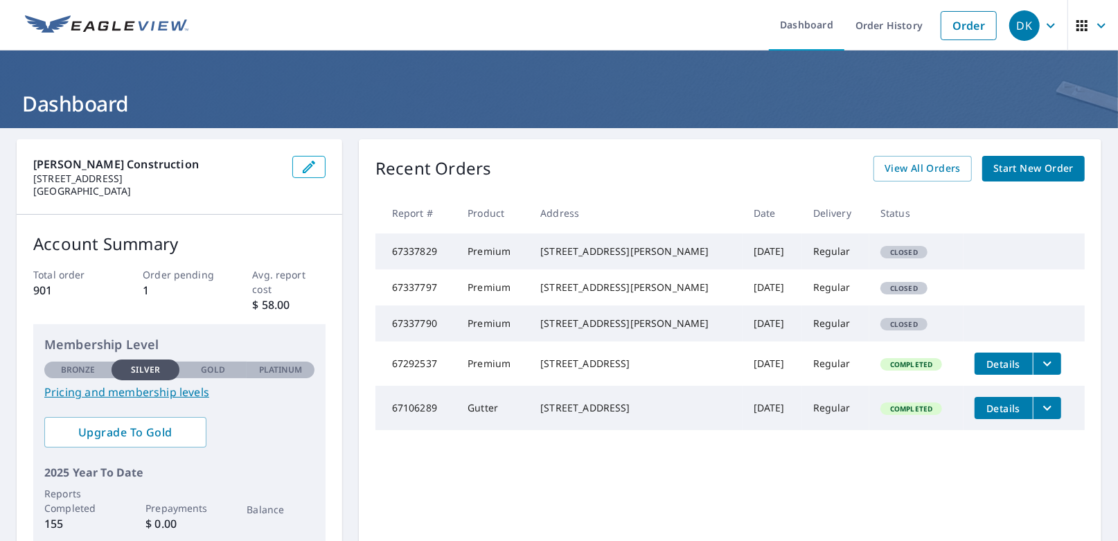
click at [1024, 169] on span "Start New Order" at bounding box center [1033, 168] width 80 height 17
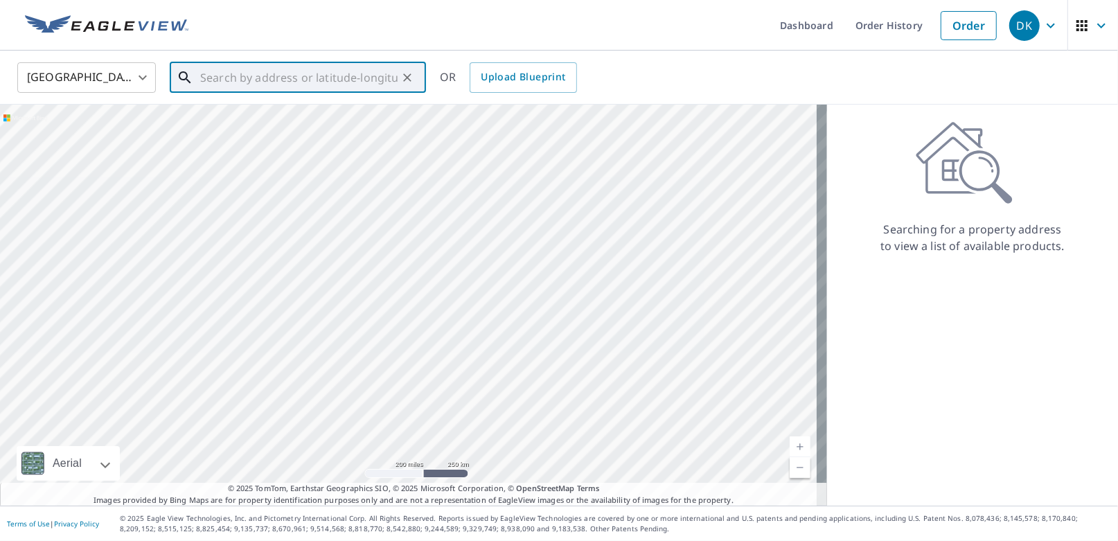
click at [266, 79] on input "text" at bounding box center [298, 77] width 197 height 39
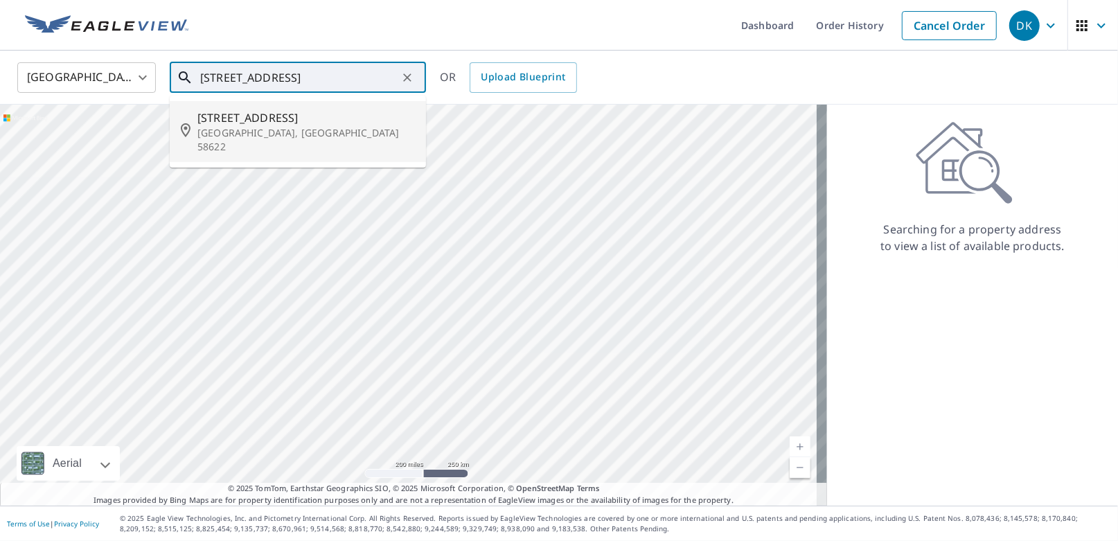
click at [271, 125] on span "3410 125th Ave SW" at bounding box center [305, 117] width 217 height 17
type input "3410 125th Ave SW Belfield, ND 58622"
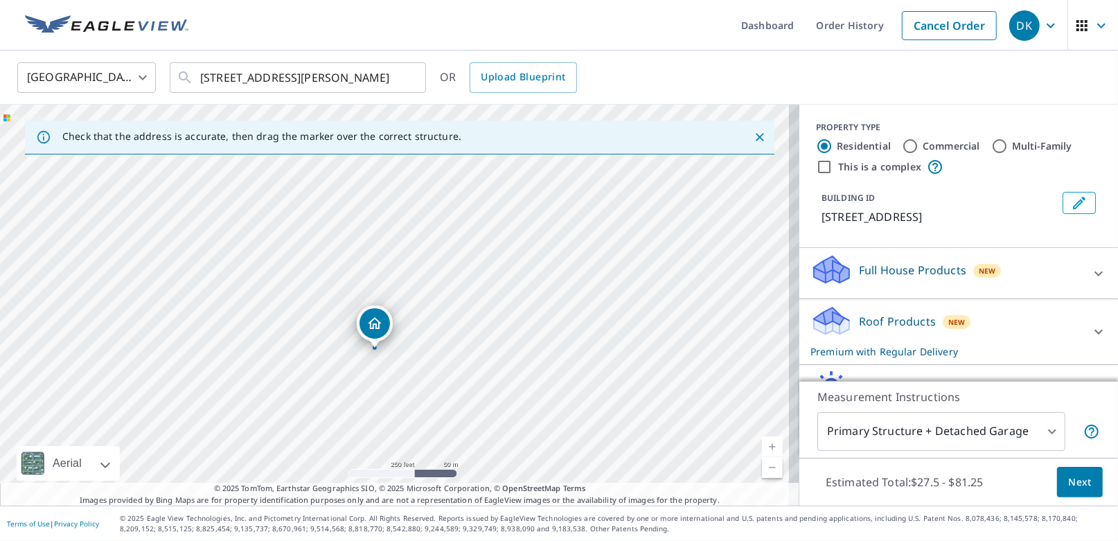
drag, startPoint x: 404, startPoint y: 289, endPoint x: 384, endPoint y: 334, distance: 49.0
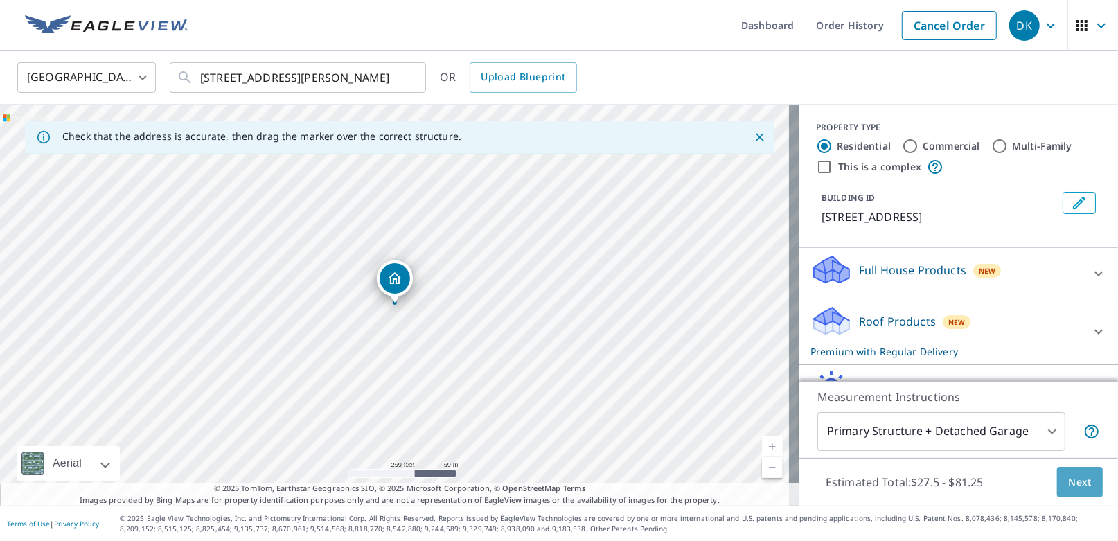
click at [1068, 482] on span "Next" at bounding box center [1080, 482] width 24 height 17
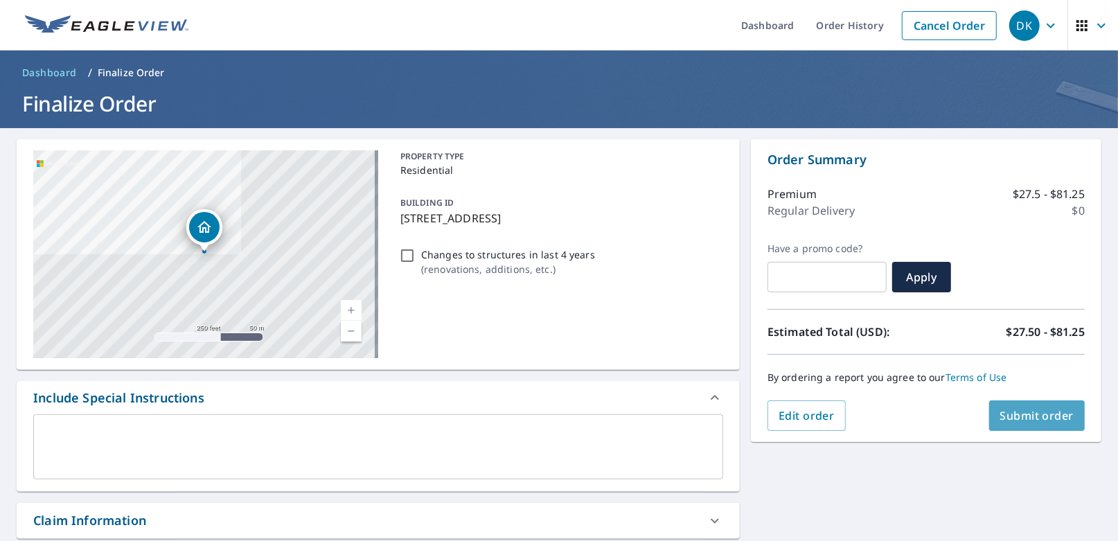
click at [1036, 414] on span "Submit order" at bounding box center [1037, 415] width 74 height 15
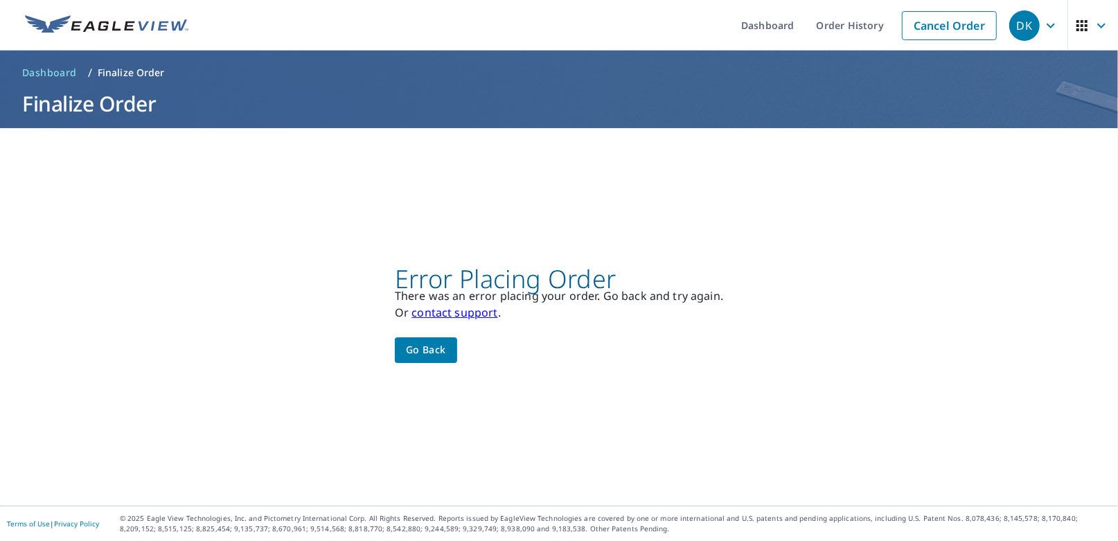
click at [141, 71] on p "Finalize Order" at bounding box center [131, 73] width 67 height 14
click at [430, 354] on span "Go back" at bounding box center [426, 349] width 40 height 17
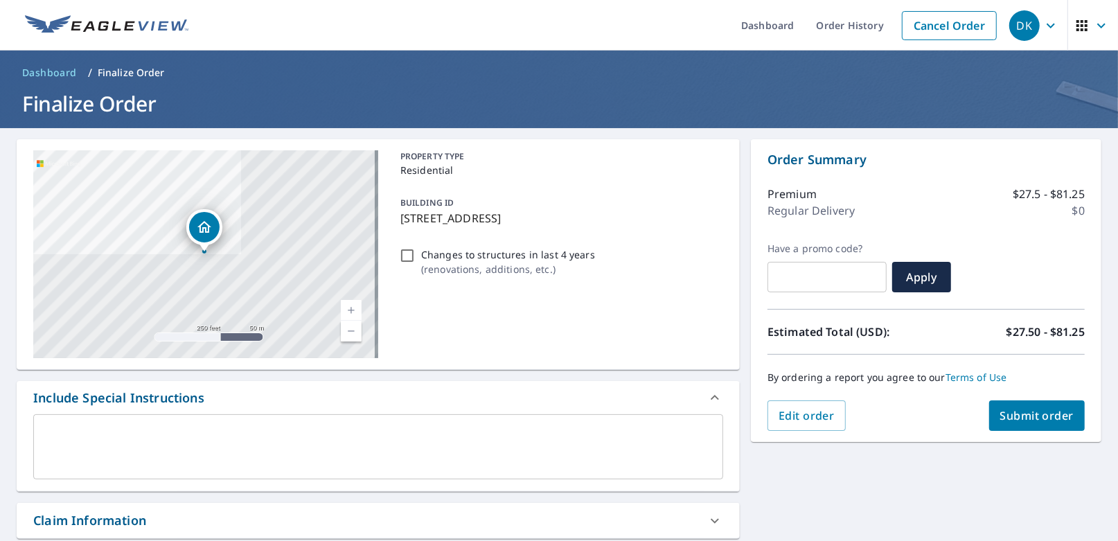
click at [181, 429] on textarea at bounding box center [378, 446] width 670 height 39
click at [1019, 414] on span "Submit order" at bounding box center [1037, 415] width 74 height 15
